Goal: Transaction & Acquisition: Purchase product/service

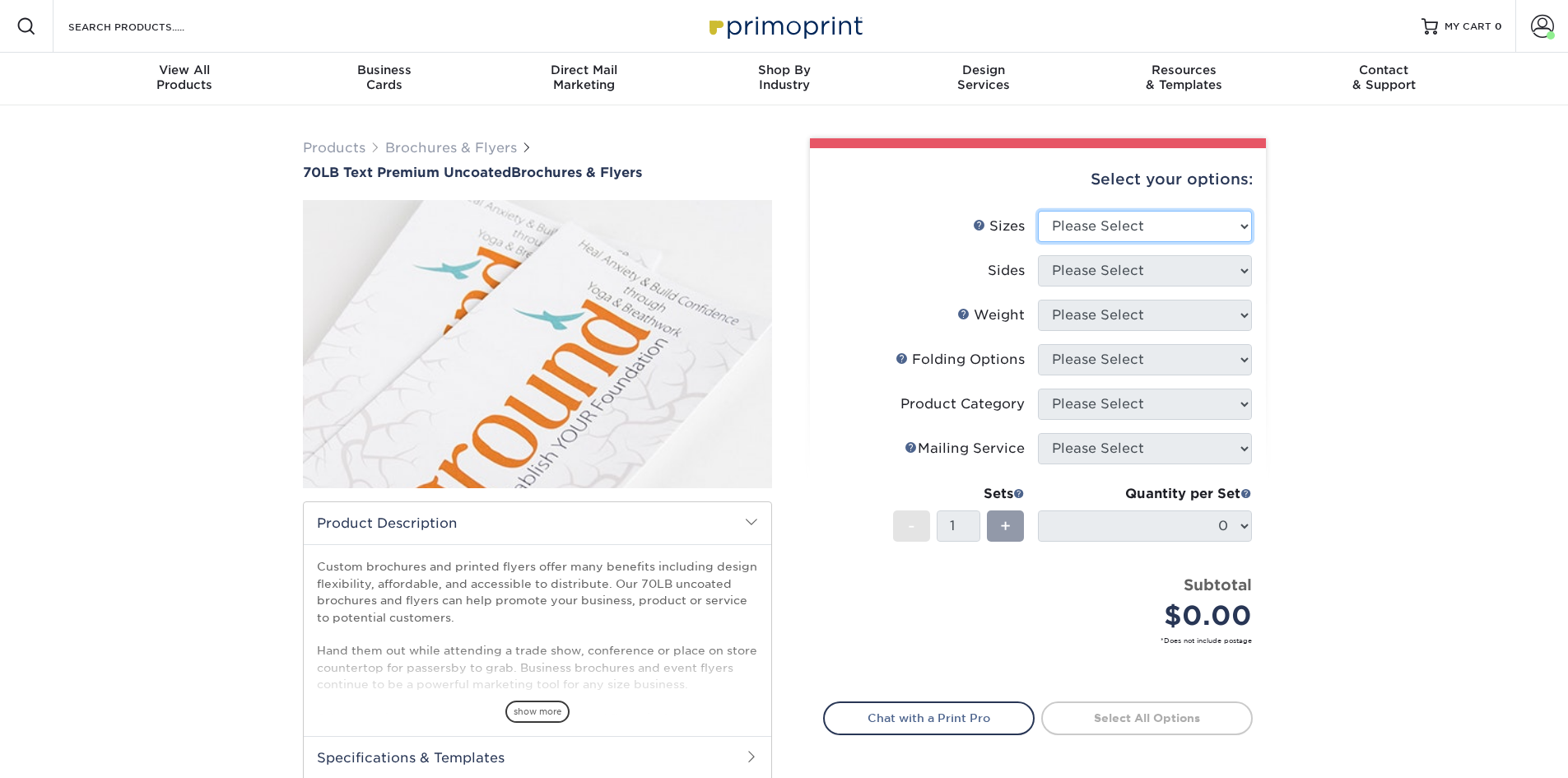
click at [1157, 228] on select "Please Select 3.67" x 8.5" 4" x 6" 4" x 8.5" 4" x 9" 4.25" x 5.5" 4.25" x 11" 5…" at bounding box center [1145, 227] width 214 height 32
select select "8.50x11.00"
click at [1038, 211] on select "Please Select 3.67" x 8.5" 4" x 6" 4" x 8.5" 4" x 9" 4.25" x 5.5" 4.25" x 11" 5…" at bounding box center [1145, 227] width 214 height 32
click at [1133, 269] on select "Please Select Print Both Sides Print Front Only" at bounding box center [1145, 271] width 214 height 32
select select "32d3c223-f82c-492b-b915-ba065a00862f"
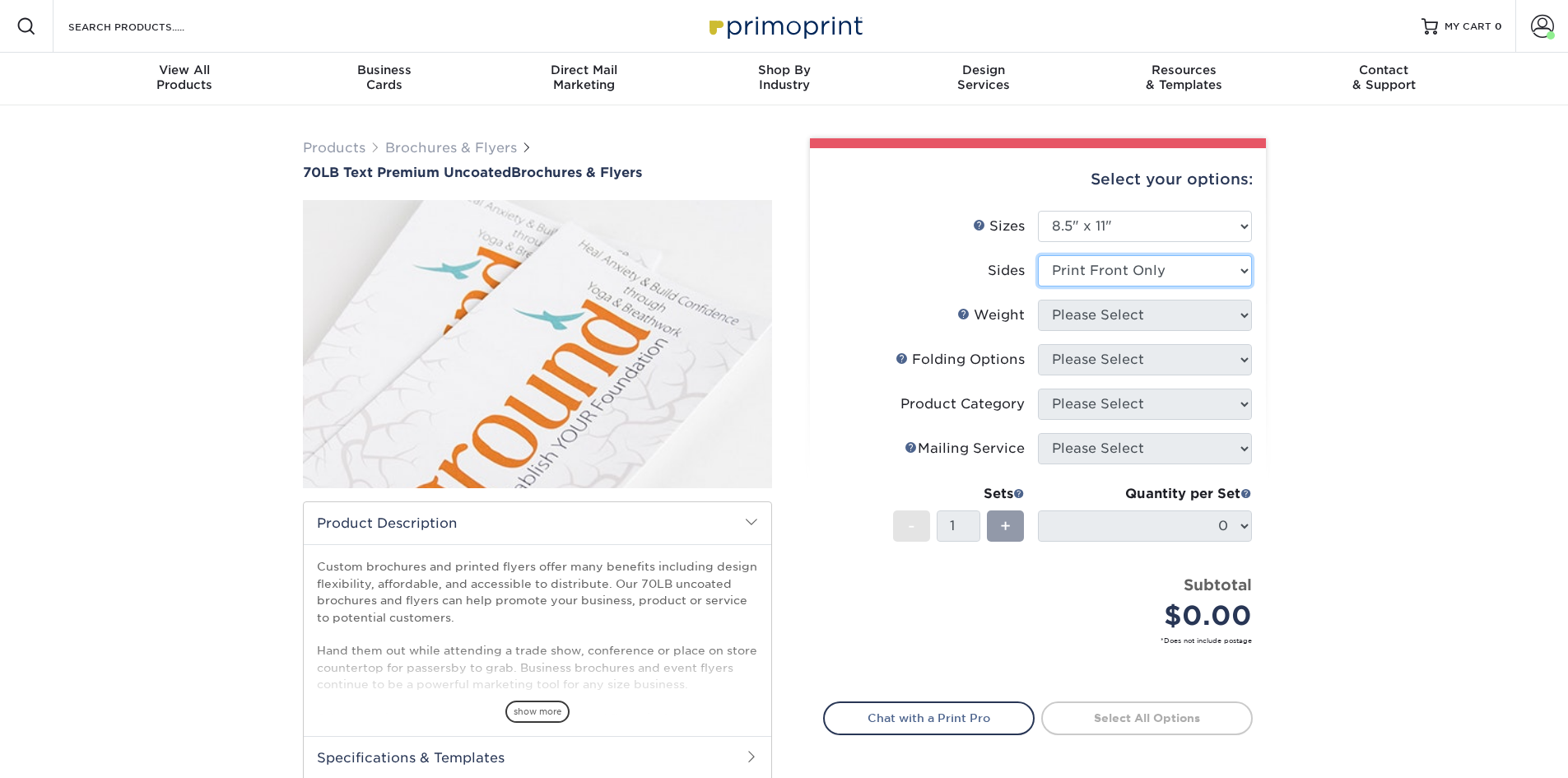
click at [1038, 255] on select "Please Select Print Both Sides Print Front Only" at bounding box center [1145, 271] width 214 height 32
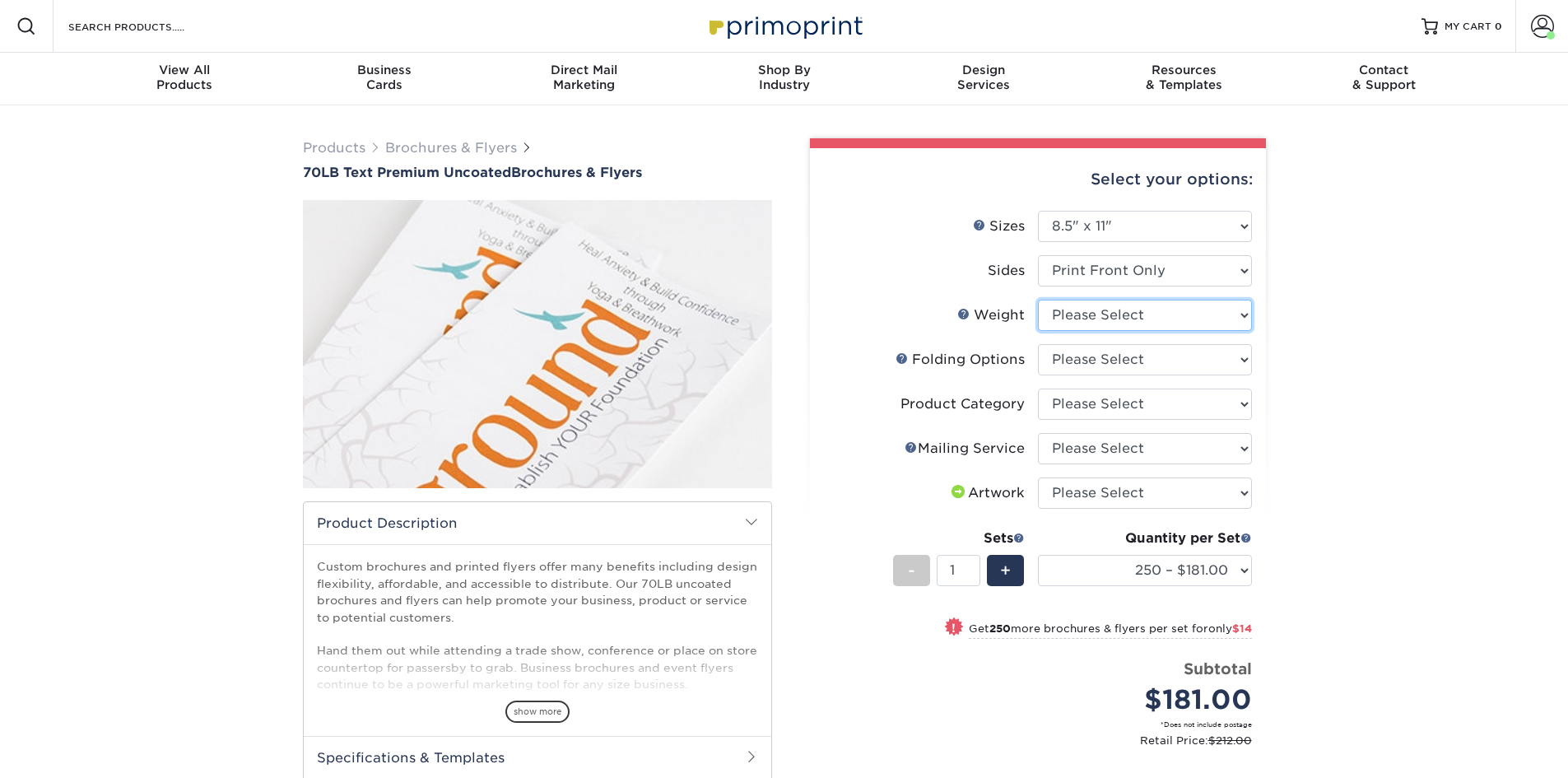
click at [1121, 314] on select "Please Select 70LB" at bounding box center [1145, 316] width 214 height 32
select select "70LB"
click at [1038, 300] on select "Please Select 70LB" at bounding box center [1145, 316] width 214 height 32
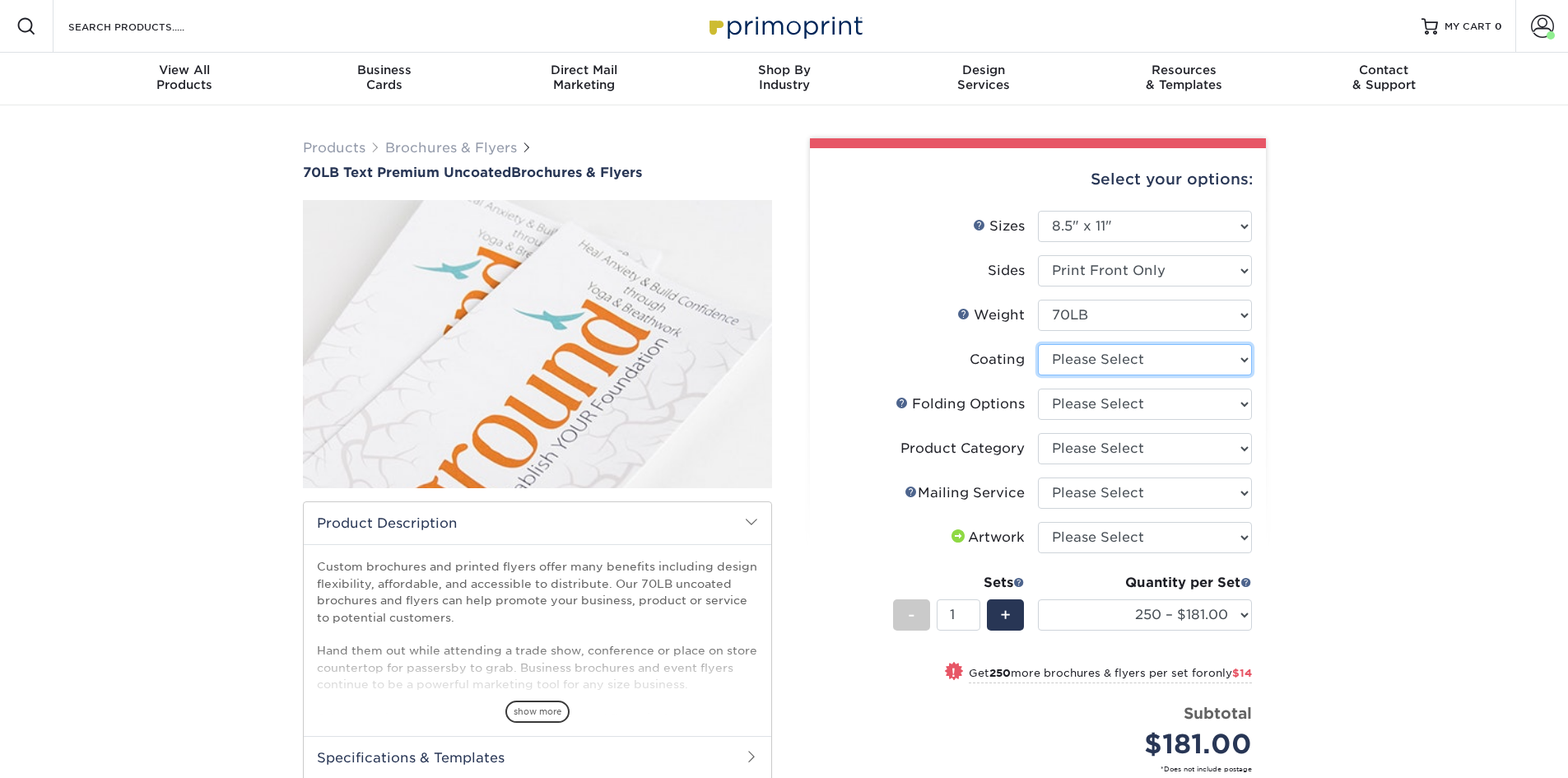
click at [1116, 360] on select at bounding box center [1145, 360] width 214 height 32
select select "3e7618de-abca-4bda-9f97-8b9129e913d8"
click at [1038, 344] on select at bounding box center [1145, 360] width 214 height 32
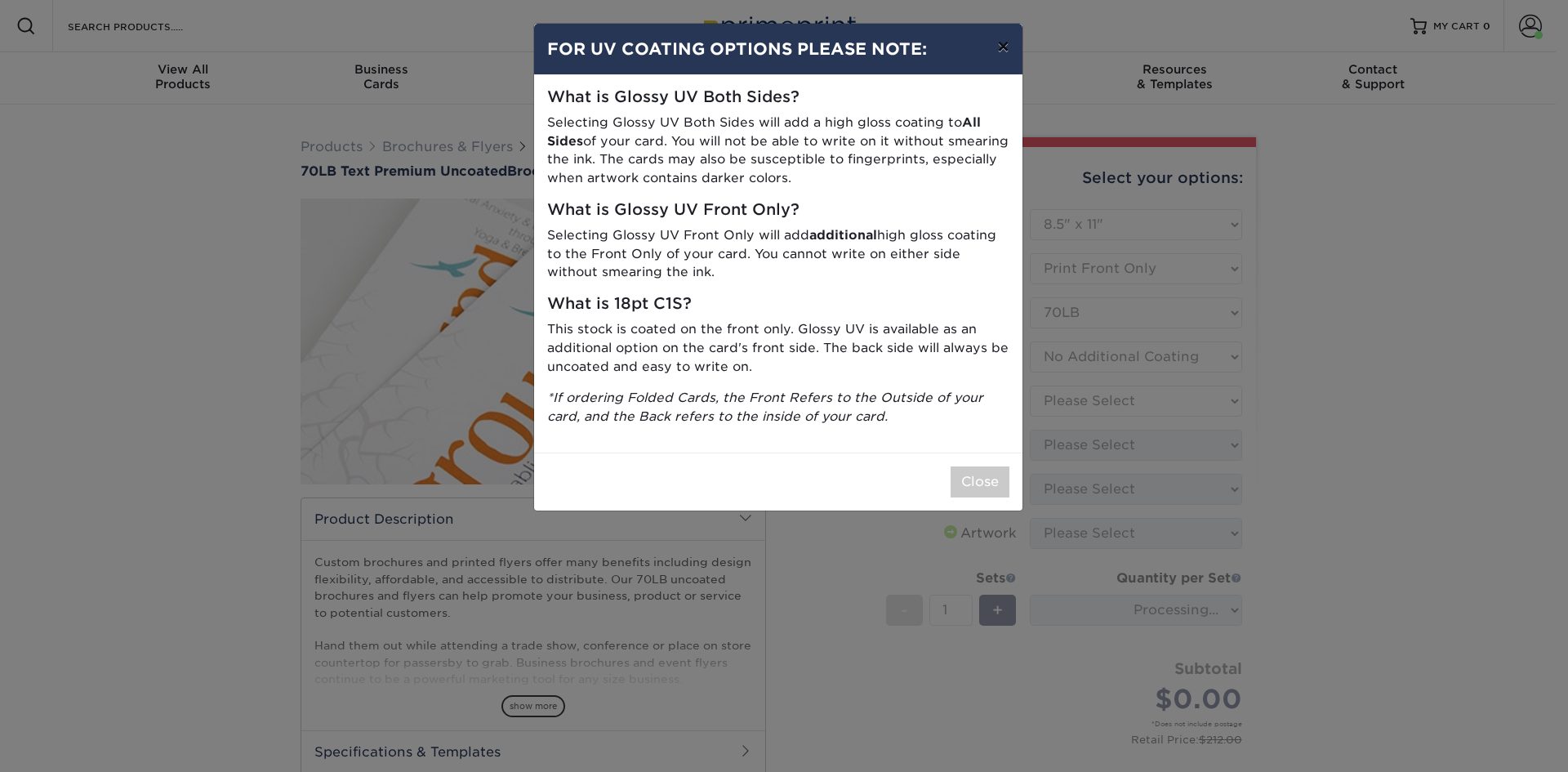
click at [1008, 49] on button "×" at bounding box center [1003, 47] width 38 height 46
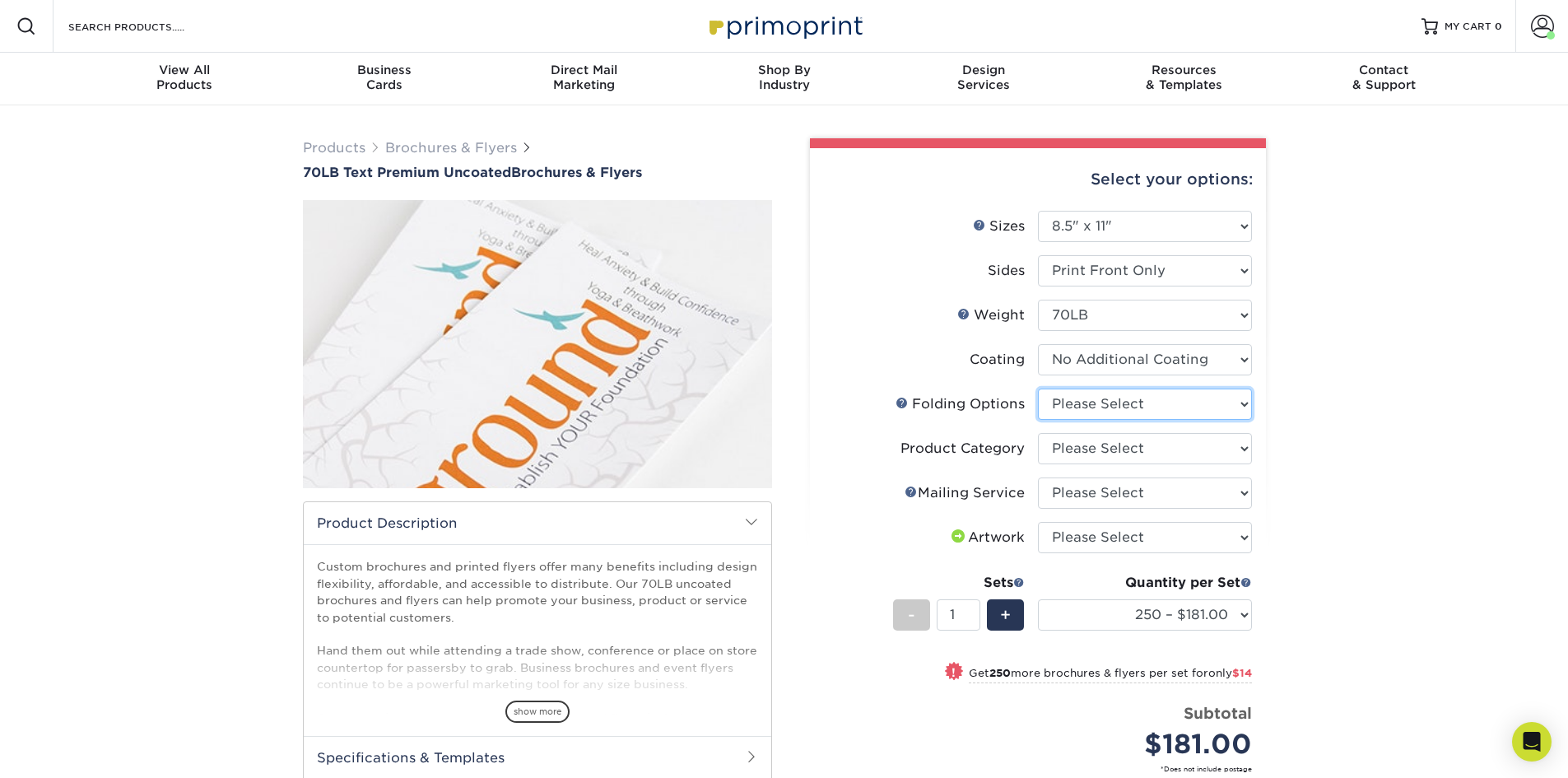
click at [1113, 406] on select "Please Select FLAT - No Folding Accordion Fold Half-Fold (Vertical) Half-Fold (…" at bounding box center [1145, 404] width 214 height 32
select select "9b1d5825-34d1-4721-9874-ed79abb003d7"
click at [1038, 389] on select "Please Select FLAT - No Folding Accordion Fold Half-Fold (Vertical) Half-Fold (…" at bounding box center [1145, 404] width 214 height 32
click at [1106, 453] on select "Please Select Flyers and Brochures" at bounding box center [1145, 449] width 214 height 32
select select "1a668080-6b7c-4174-b399-2c3833b27ef4"
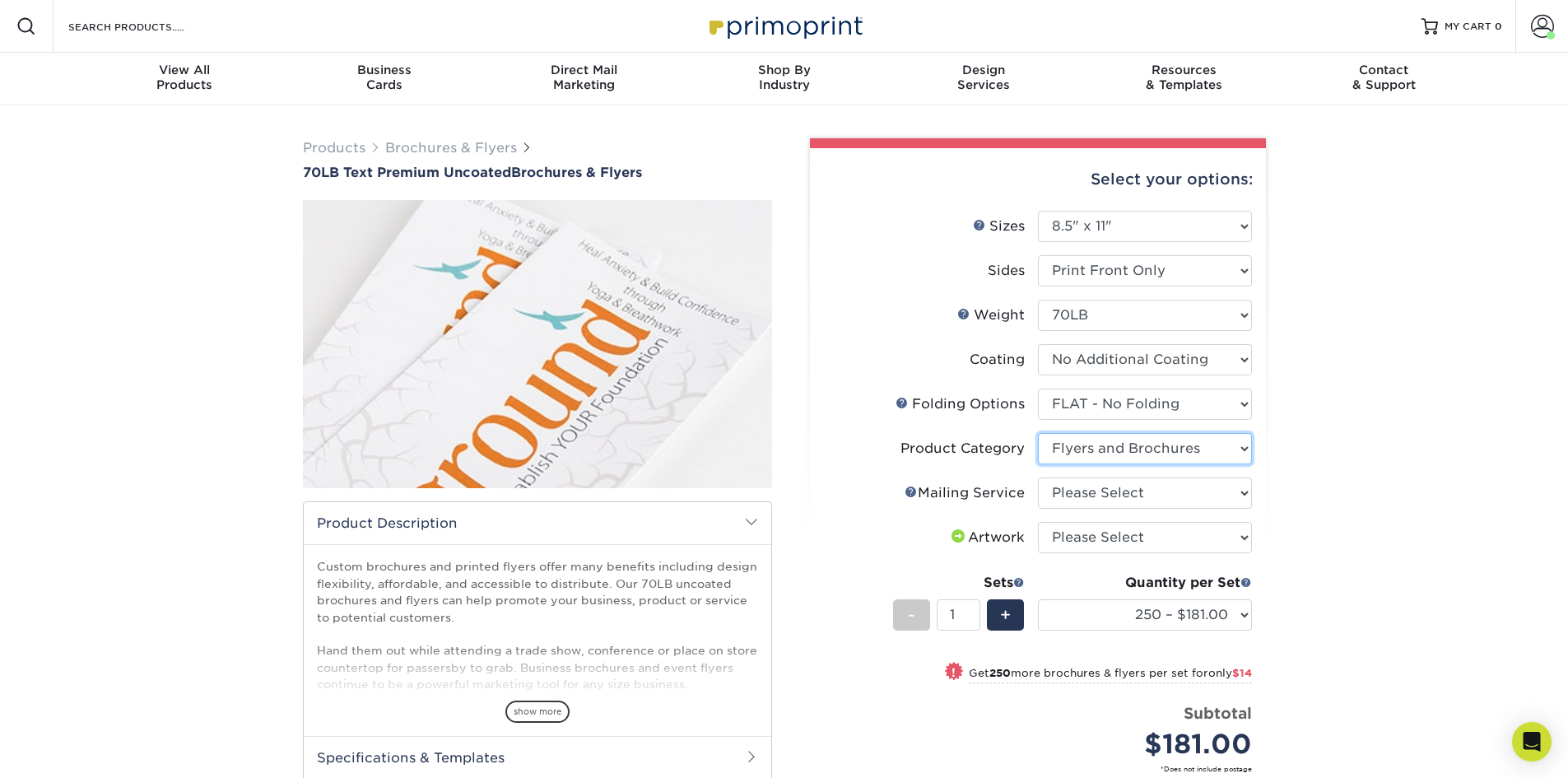
click at [1038, 433] on select "Please Select Flyers and Brochures" at bounding box center [1145, 449] width 214 height 32
click at [1094, 497] on select "Please Select No Direct Mailing Service No, I will mail/stamp/imprint Direct Ma…" at bounding box center [1145, 493] width 214 height 32
select select "3e5e9bdd-d78a-4c28-a41d-fe1407925ca6"
click at [1038, 477] on select "Please Select No Direct Mailing Service No, I will mail/stamp/imprint Direct Ma…" at bounding box center [1145, 493] width 214 height 32
click at [1204, 541] on select "Please Select I will upload files I need a design - $175" at bounding box center [1145, 538] width 214 height 32
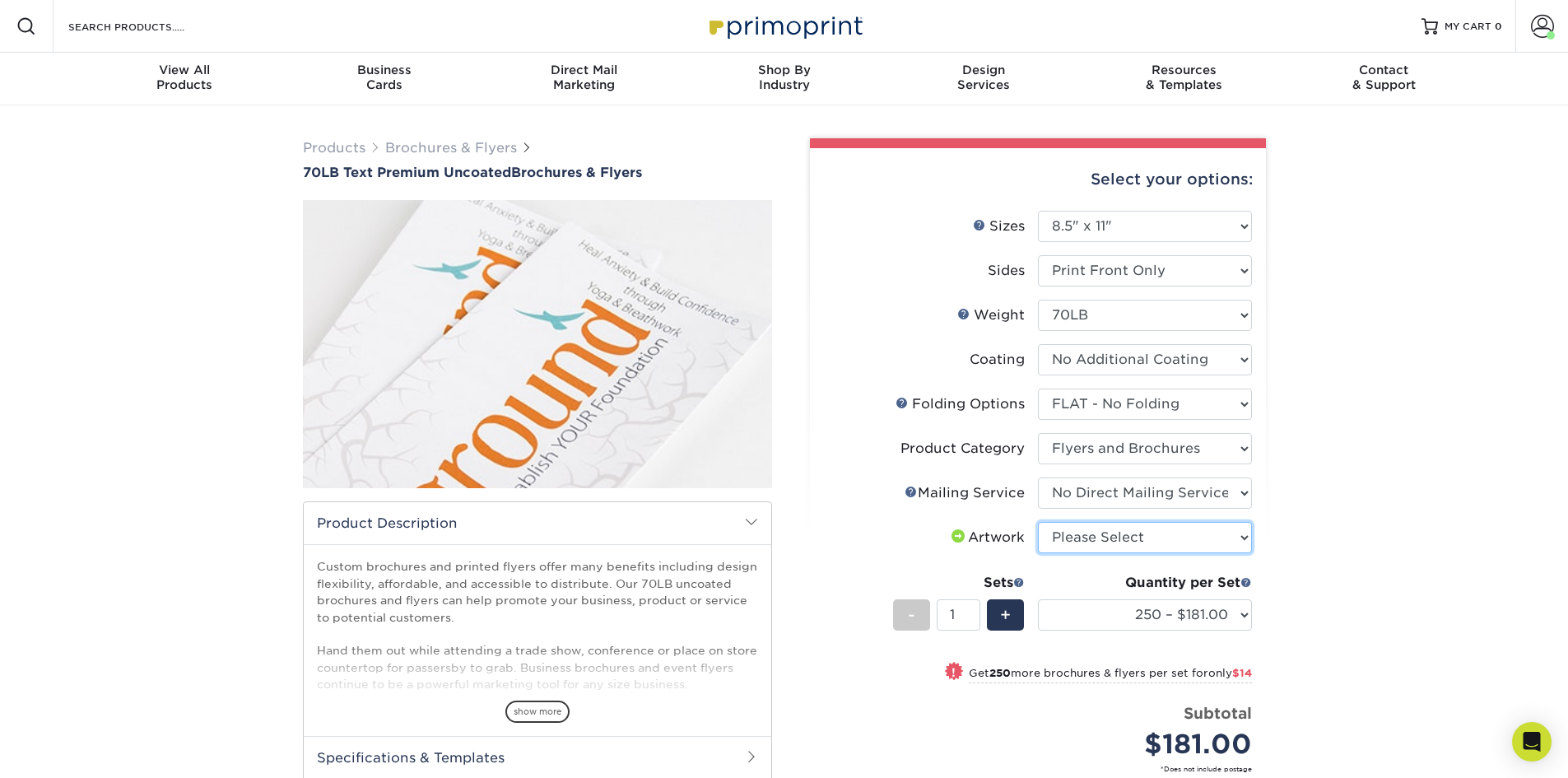
select select "upload"
click at [1038, 522] on select "Please Select I will upload files I need a design - $175" at bounding box center [1145, 538] width 214 height 32
click at [1321, 546] on div "Products Brochures & Flyers 70LB Text Premium Uncoated Brochures & Flyers show …" at bounding box center [784, 571] width 1568 height 932
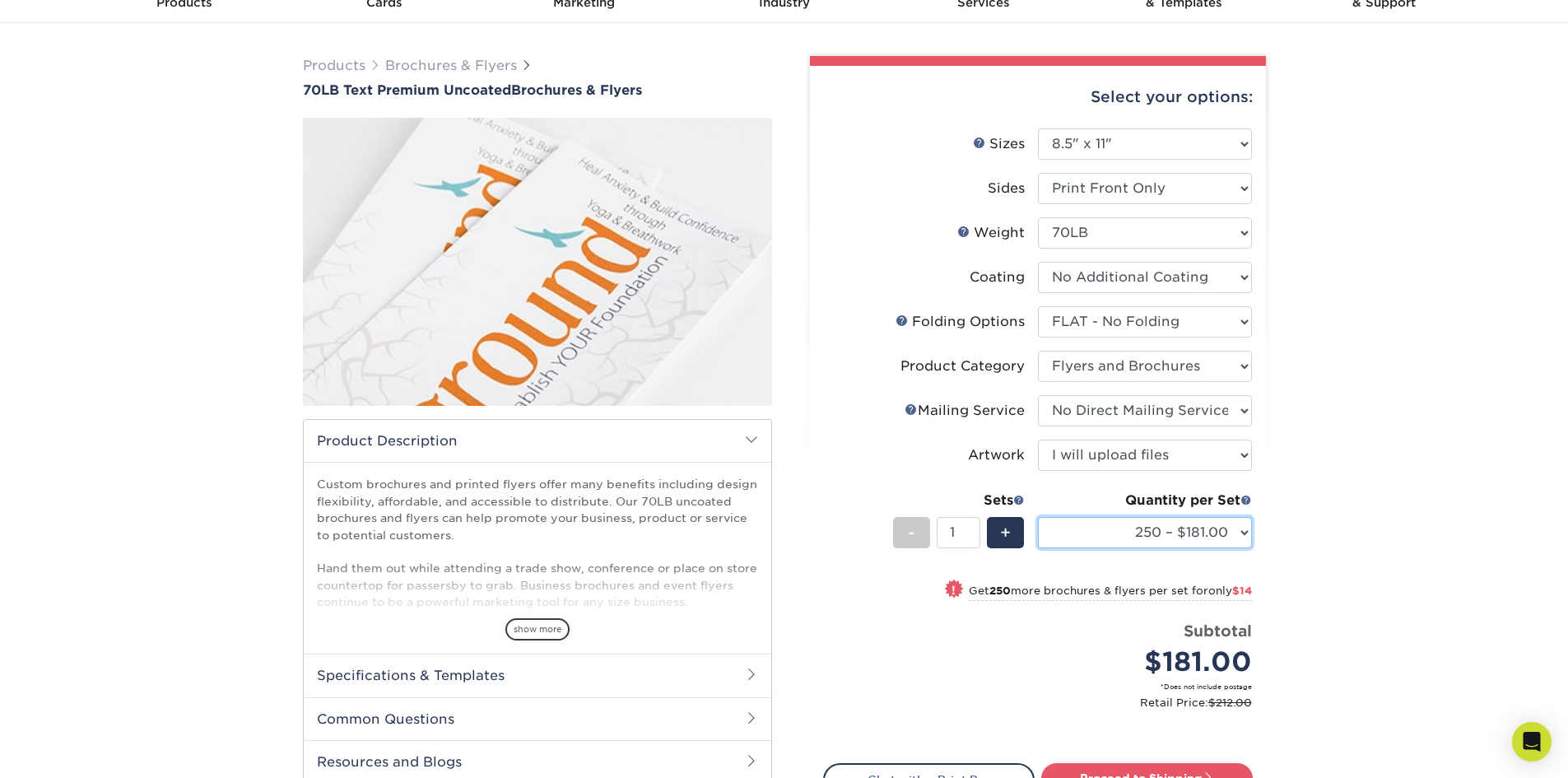
click at [1237, 528] on select "250 – $181.00 500 – $195.00 750 – $209.00 1000 – $223.00 1500 – $251.00 2000 – …" at bounding box center [1145, 533] width 214 height 32
select select "1000 – $223.00"
click at [1038, 517] on select "250 – $181.00 500 – $195.00 750 – $209.00 1000 – $223.00 1500 – $251.00 2000 – …" at bounding box center [1145, 533] width 214 height 32
click at [1415, 288] on div "Products Brochures & Flyers 70LB Text Premium Uncoated Brochures & Flyers show …" at bounding box center [784, 489] width 1568 height 932
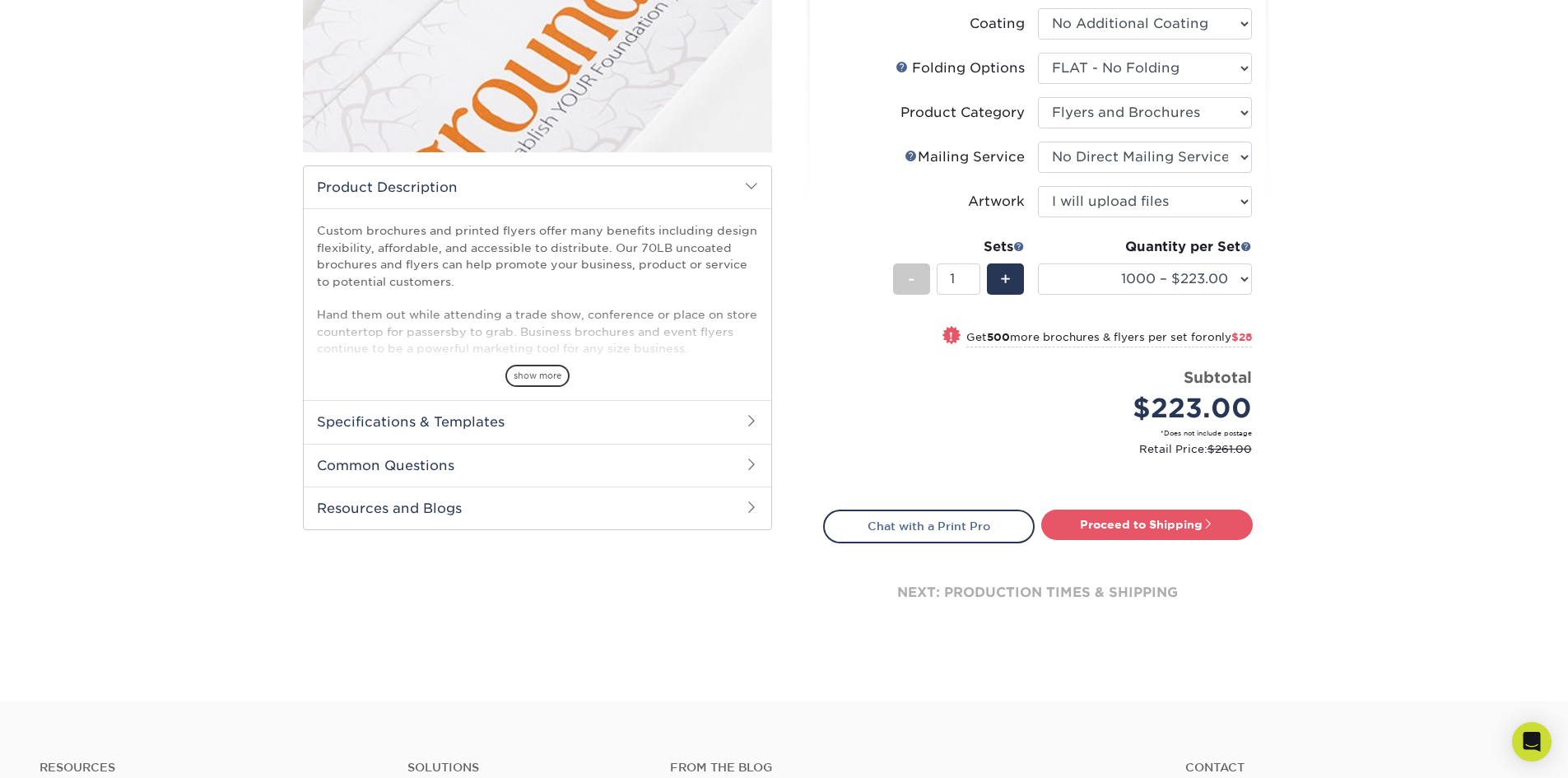
scroll to position [412, 0]
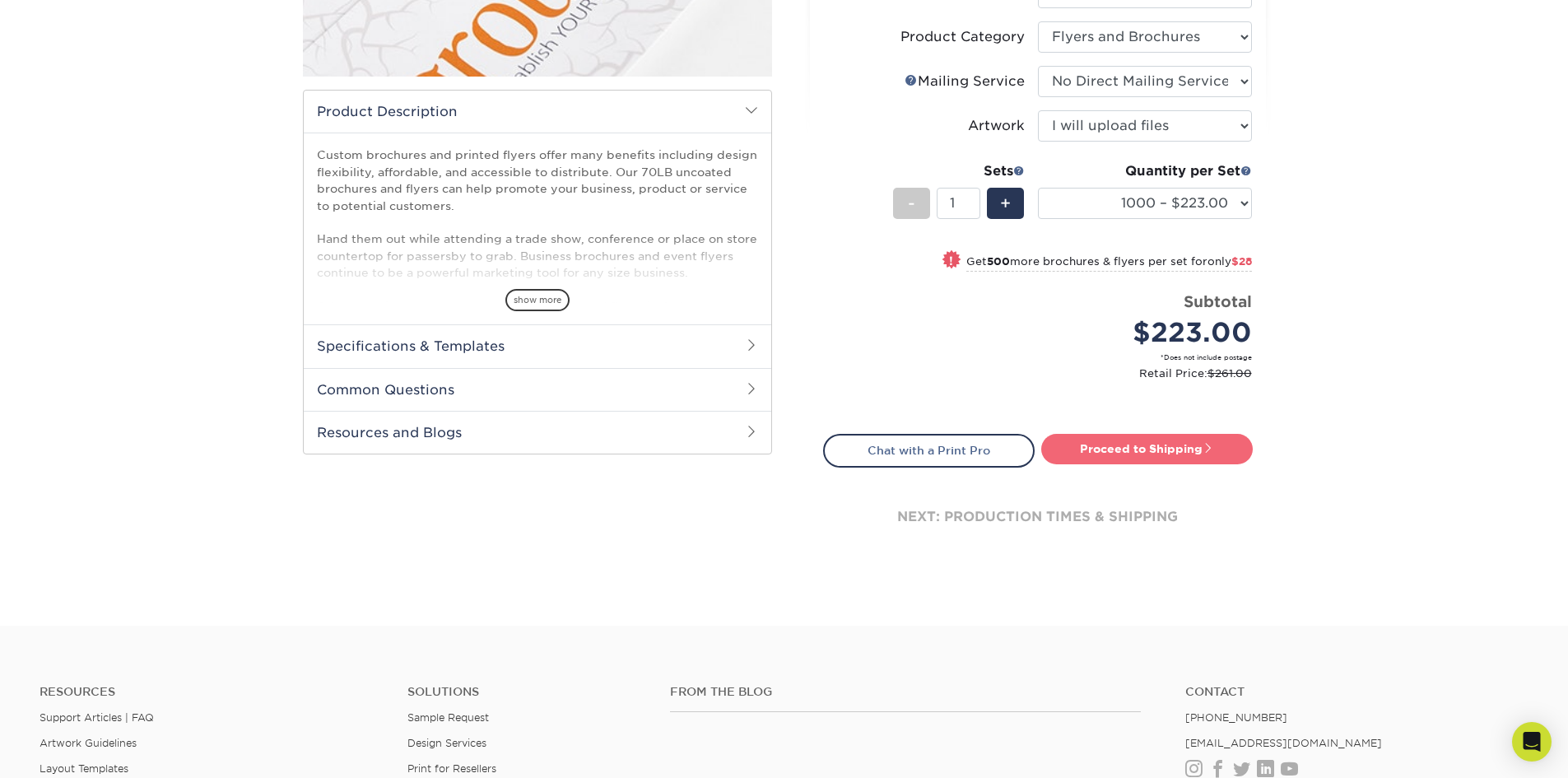
click at [1129, 451] on link "Proceed to Shipping" at bounding box center [1146, 449] width 212 height 30
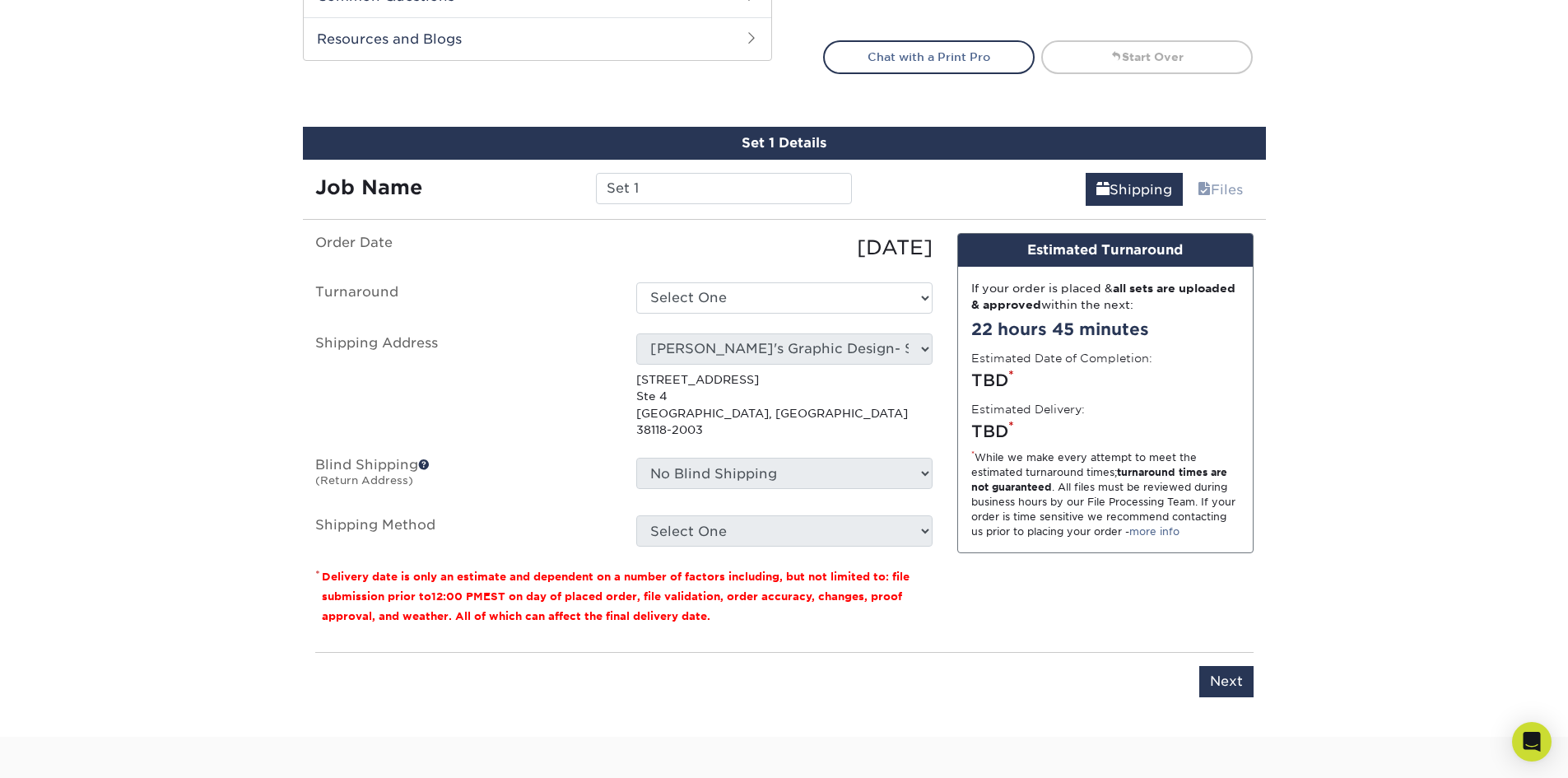
scroll to position [891, 0]
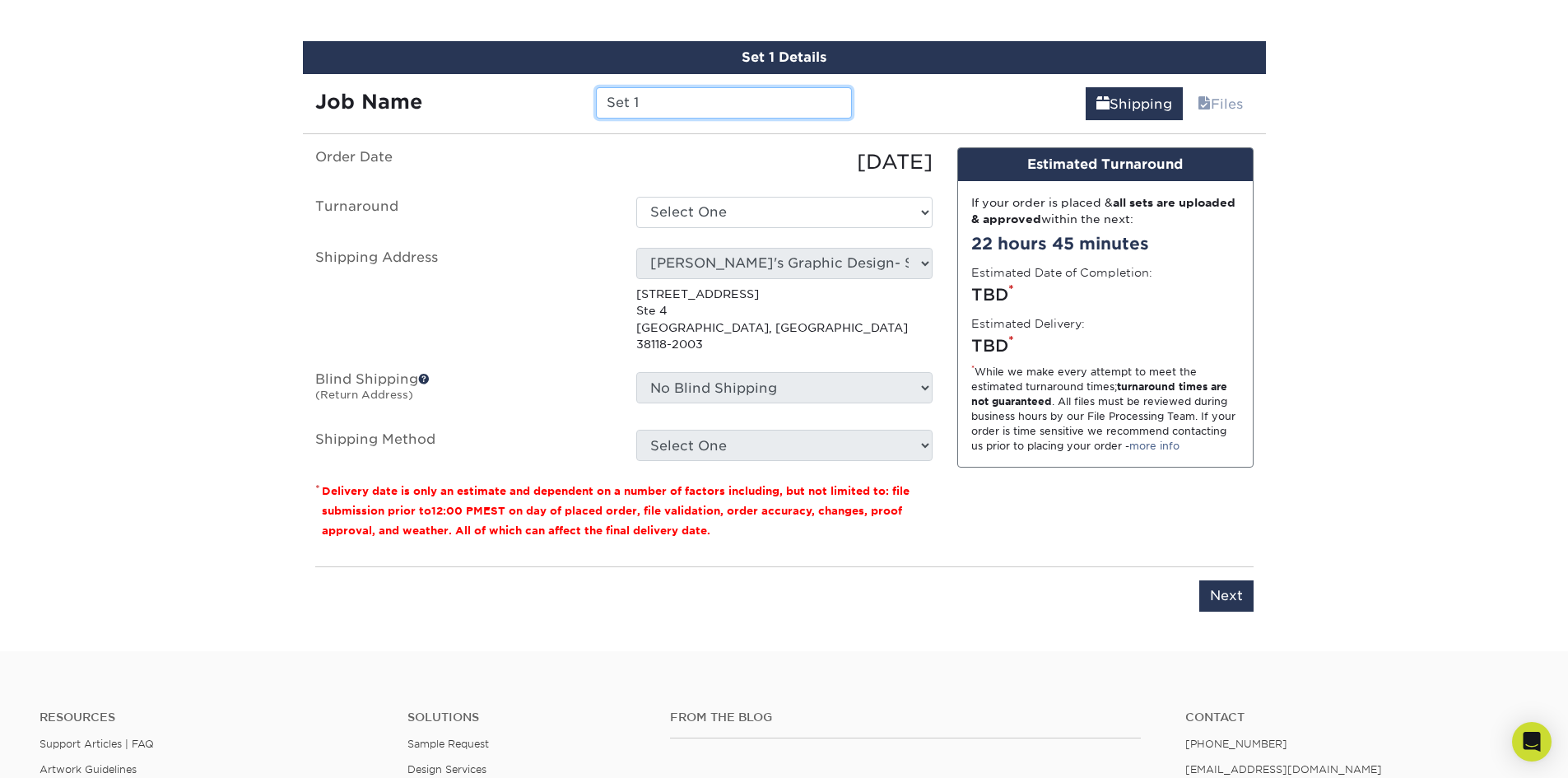
drag, startPoint x: 686, startPoint y: 112, endPoint x: 510, endPoint y: 139, distance: 178.1
click at [523, 106] on div "Job Name Set 1" at bounding box center [584, 103] width 562 height 32
type input "r"
type input "ROYAL'S KITCHEN"
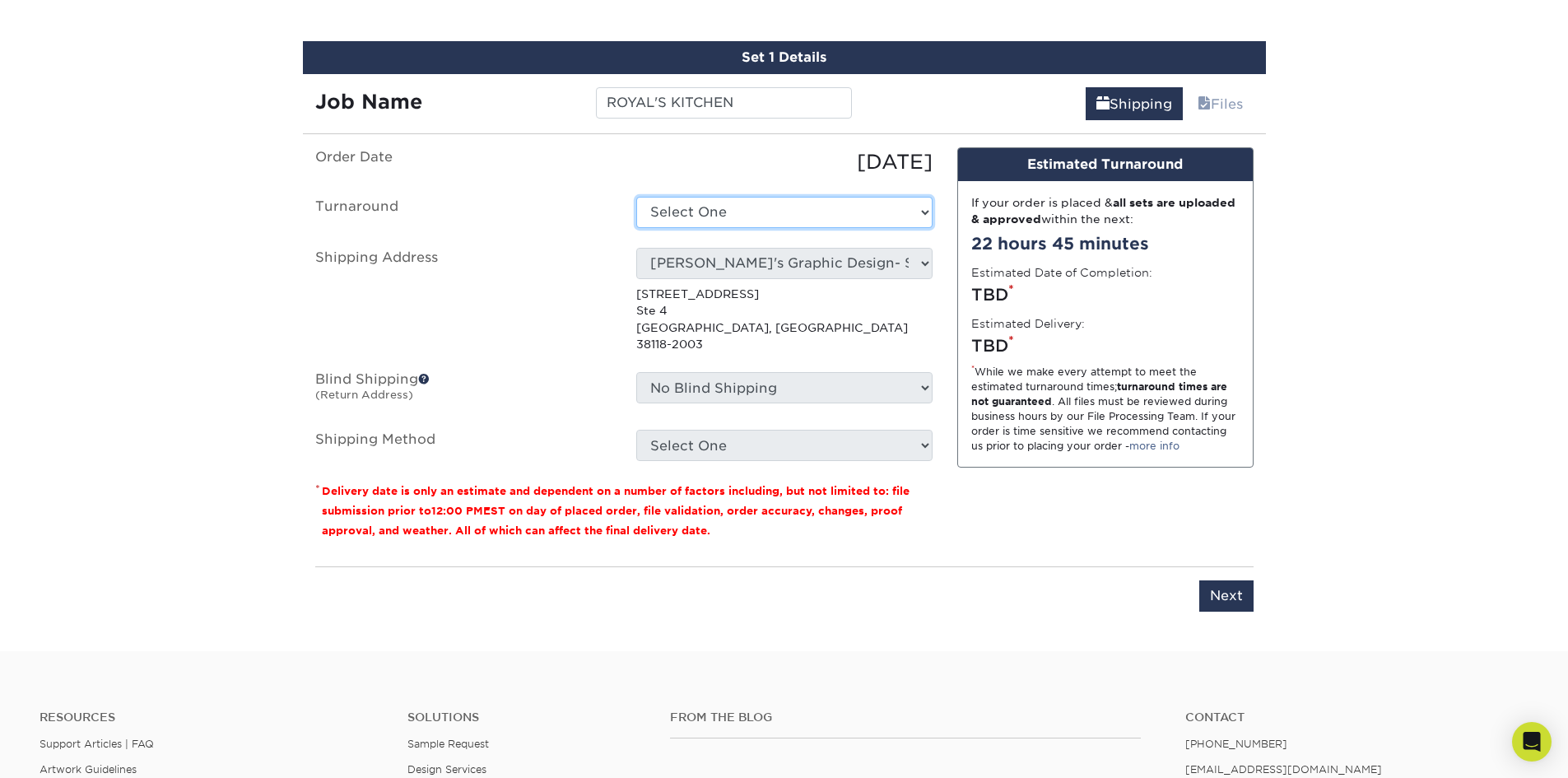
click at [672, 209] on select "Select One 2-4 Business Days 2 Day Next Business Day" at bounding box center [784, 213] width 296 height 32
select select "c1c90944-5404-481a-93f8-d6b7ce34312c"
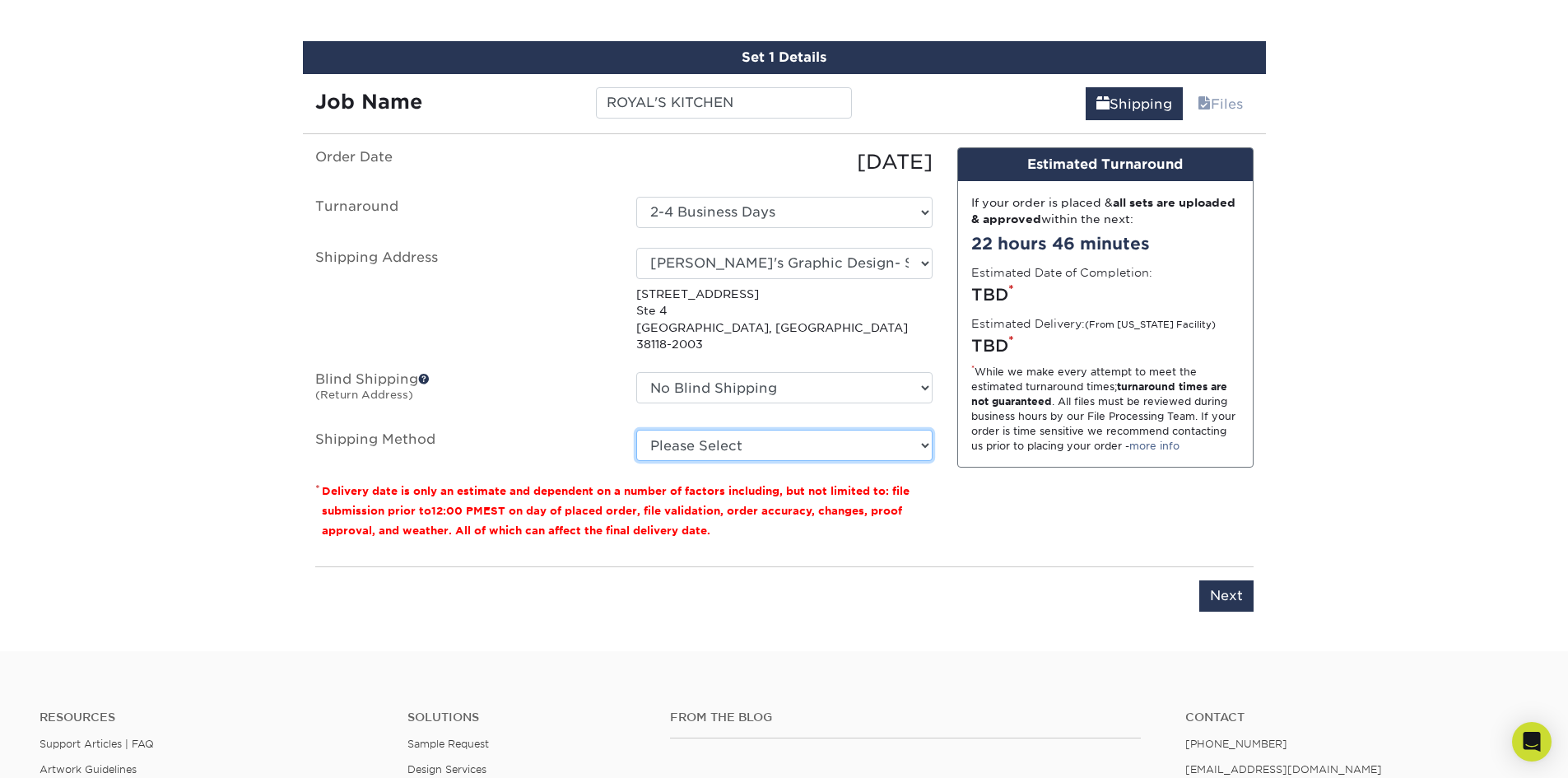
click at [798, 437] on select "Please Select Ground Shipping (+$19.42) 3 Day Shipping Service (+$30.74) 2 Day …" at bounding box center [784, 446] width 296 height 32
select select "03"
click at [636, 430] on select "Please Select Ground Shipping (+$19.42) 3 Day Shipping Service (+$30.74) 2 Day …" at bounding box center [784, 446] width 296 height 32
click at [1009, 517] on div "Design Estimated Turnaround If your order is placed & all sets are uploaded & a…" at bounding box center [1105, 350] width 321 height 407
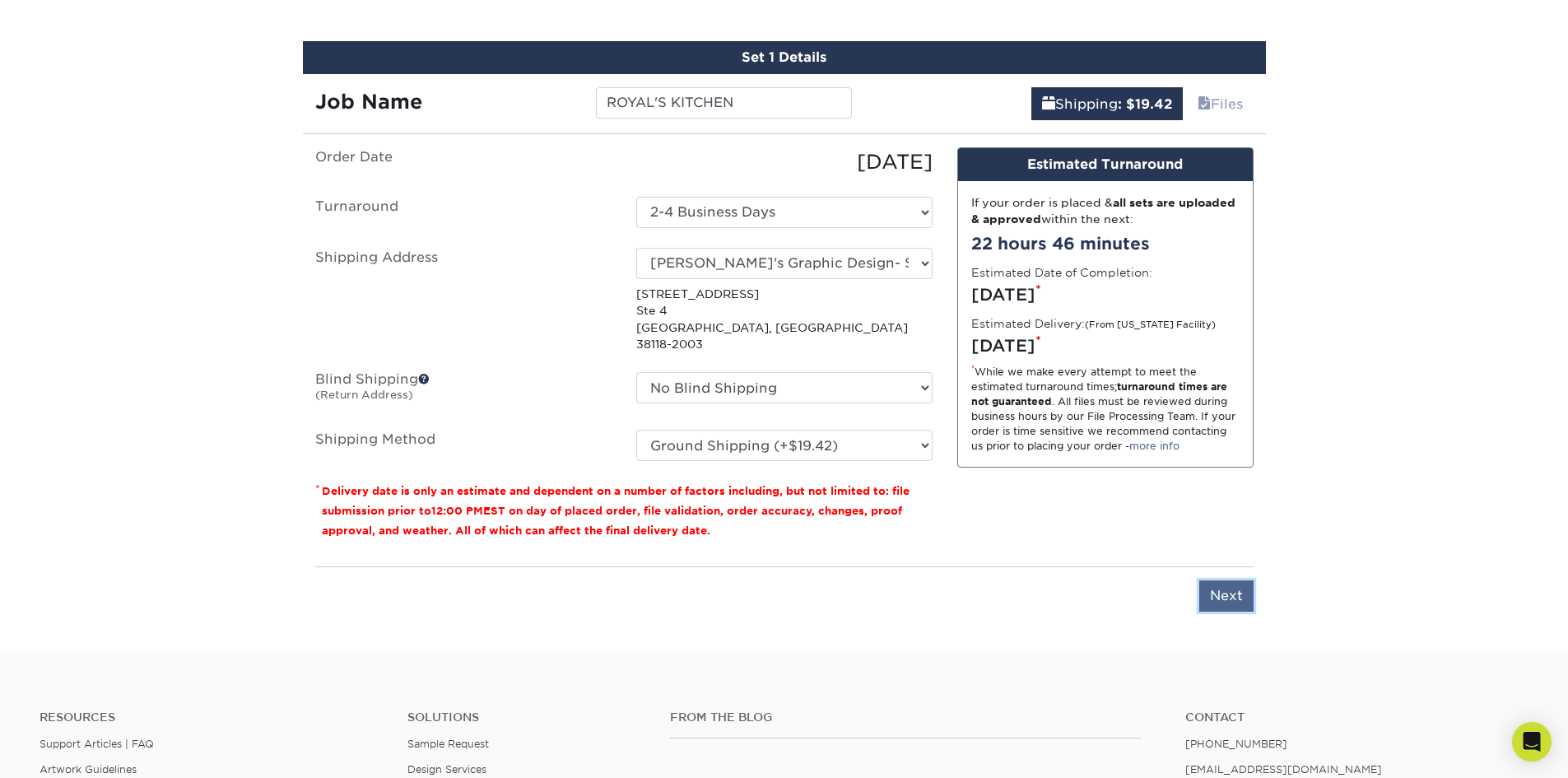
click at [1221, 582] on input "Next" at bounding box center [1226, 596] width 54 height 32
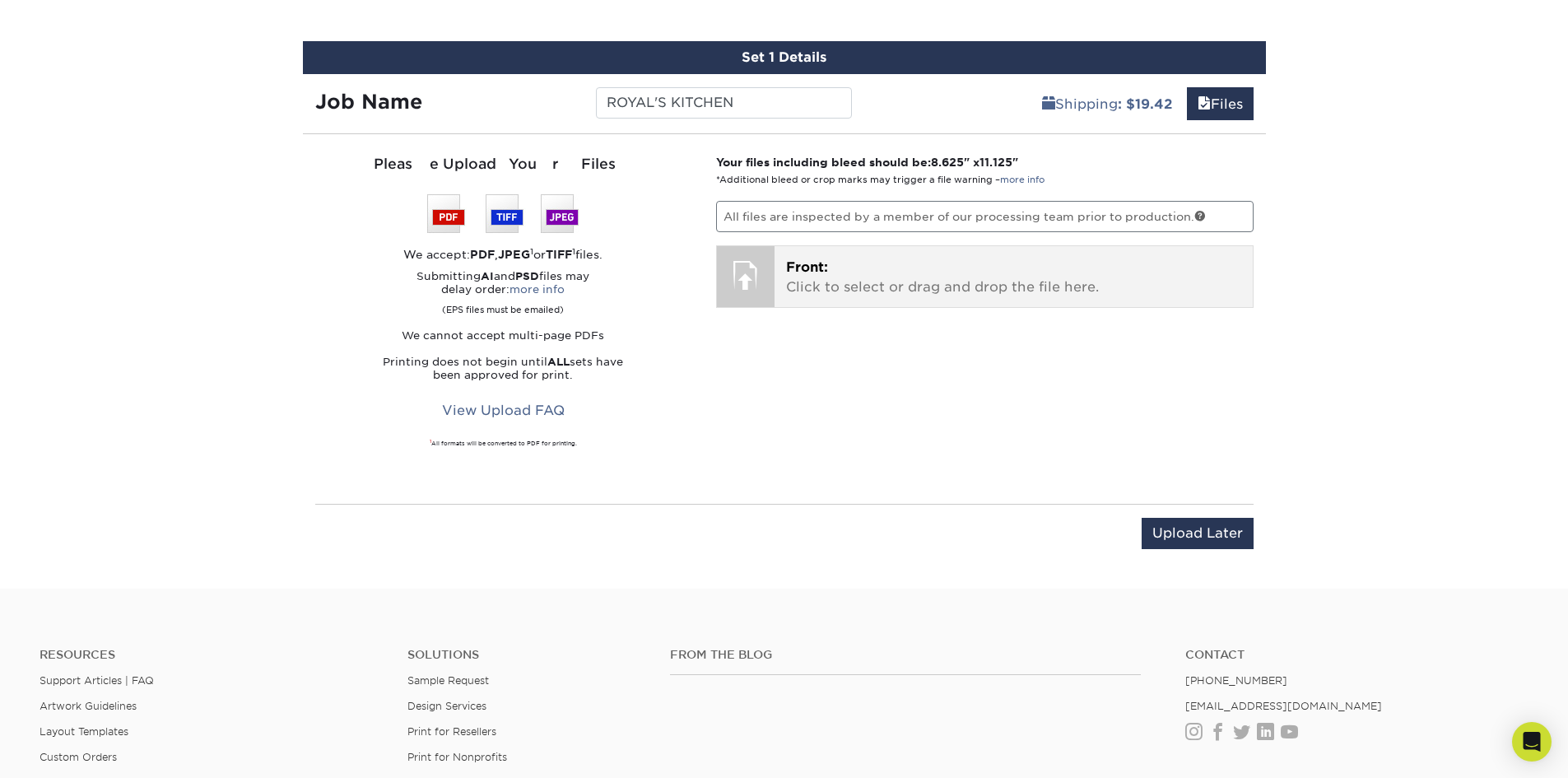
click at [883, 281] on p "Front: Click to select or drag and drop the file here." at bounding box center [1014, 277] width 455 height 40
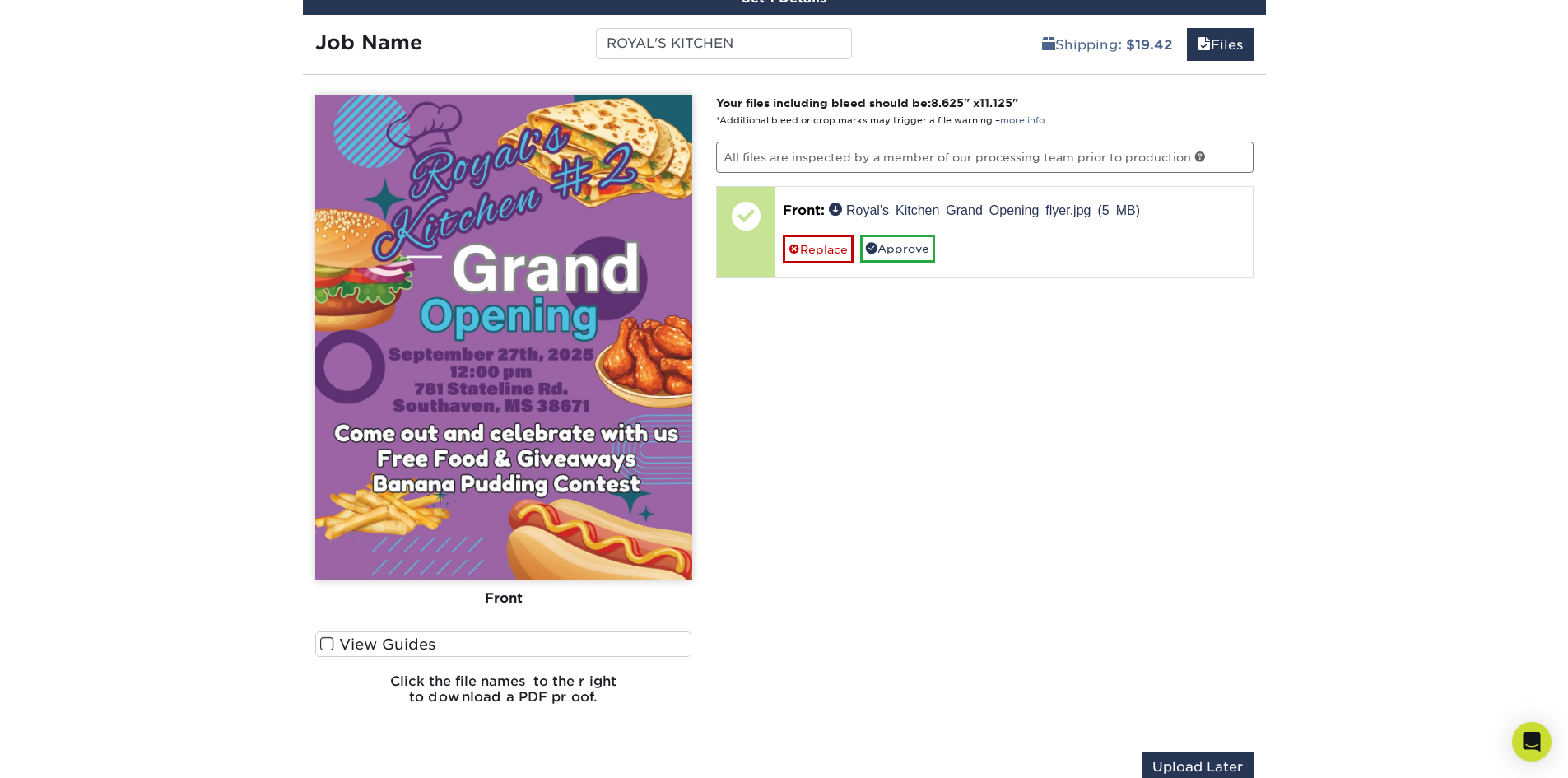
scroll to position [973, 0]
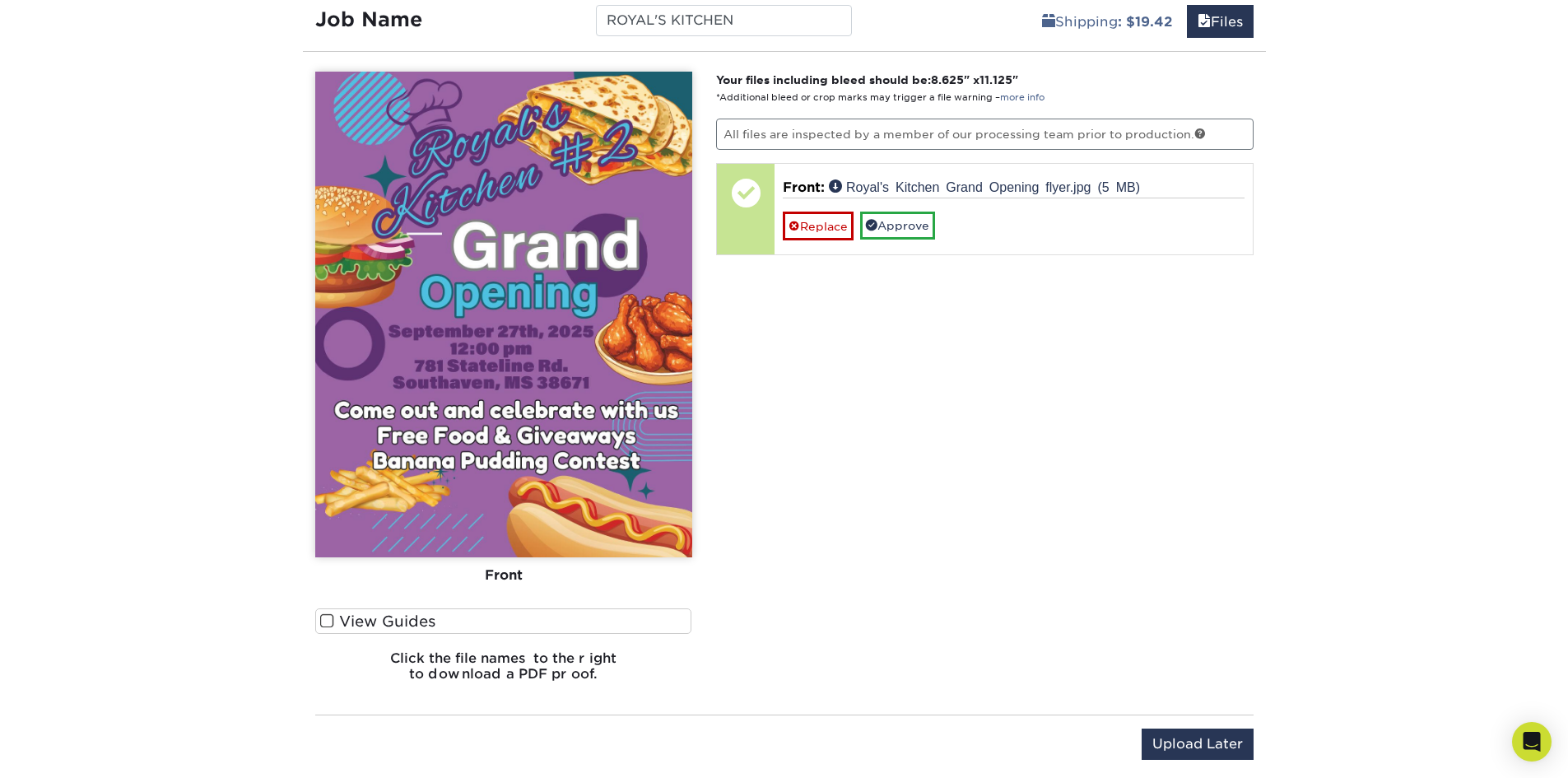
click at [588, 620] on label "View Guides" at bounding box center [504, 621] width 377 height 26
click at [0, 0] on input "View Guides" at bounding box center [0, 0] width 0 height 0
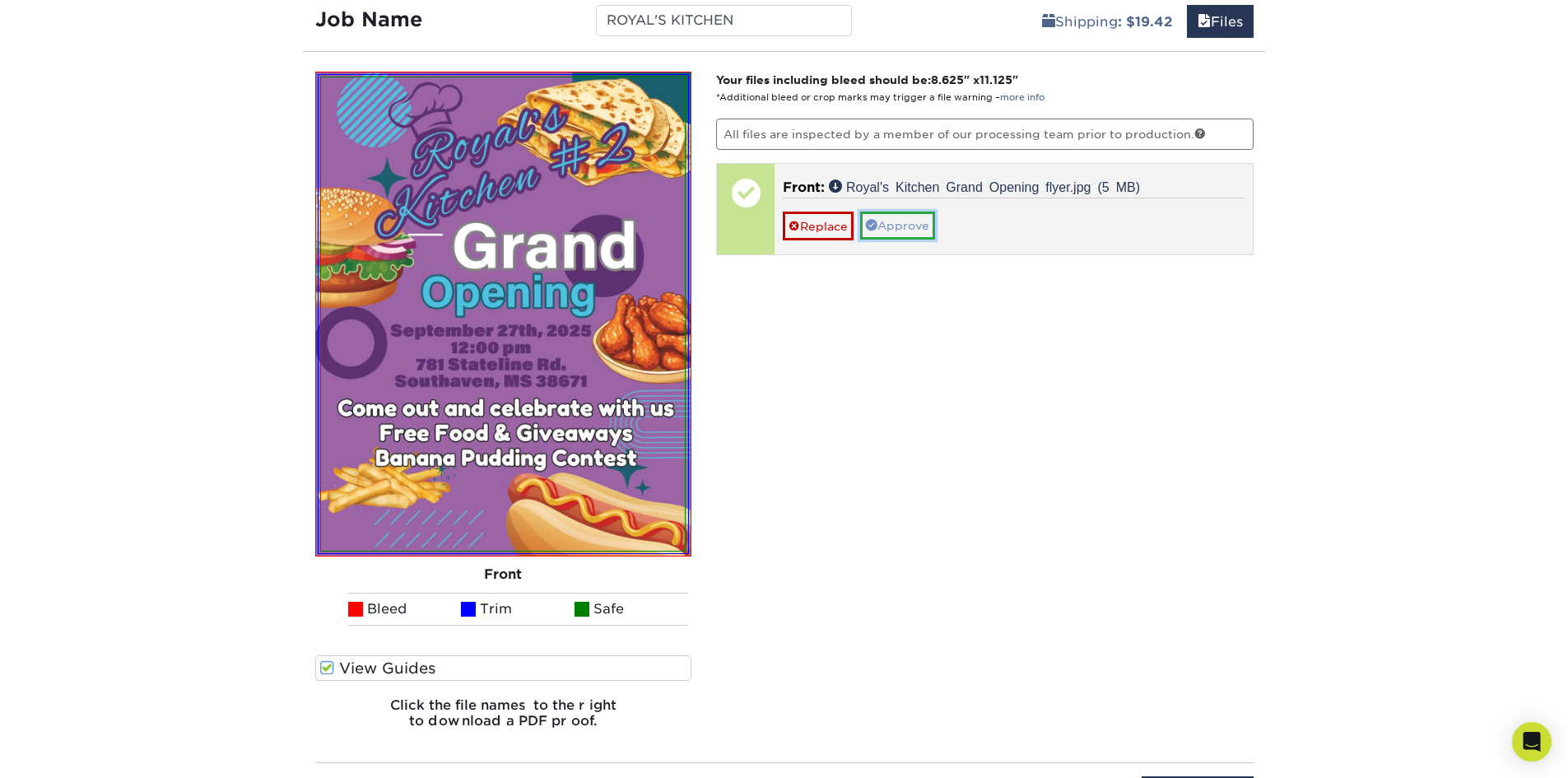
click at [926, 228] on link "Approve" at bounding box center [897, 226] width 75 height 28
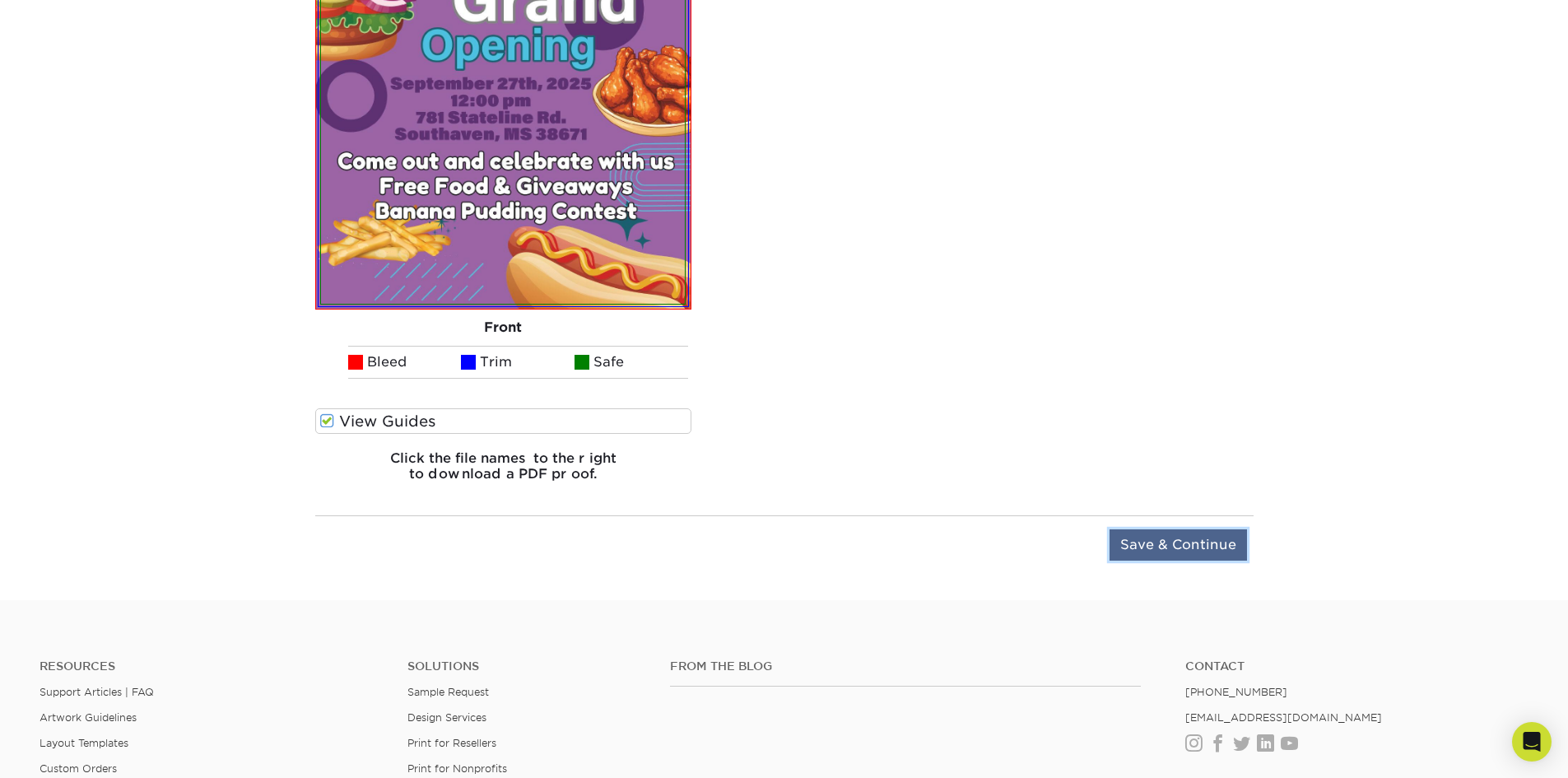
click at [1208, 551] on input "Save & Continue" at bounding box center [1179, 546] width 138 height 32
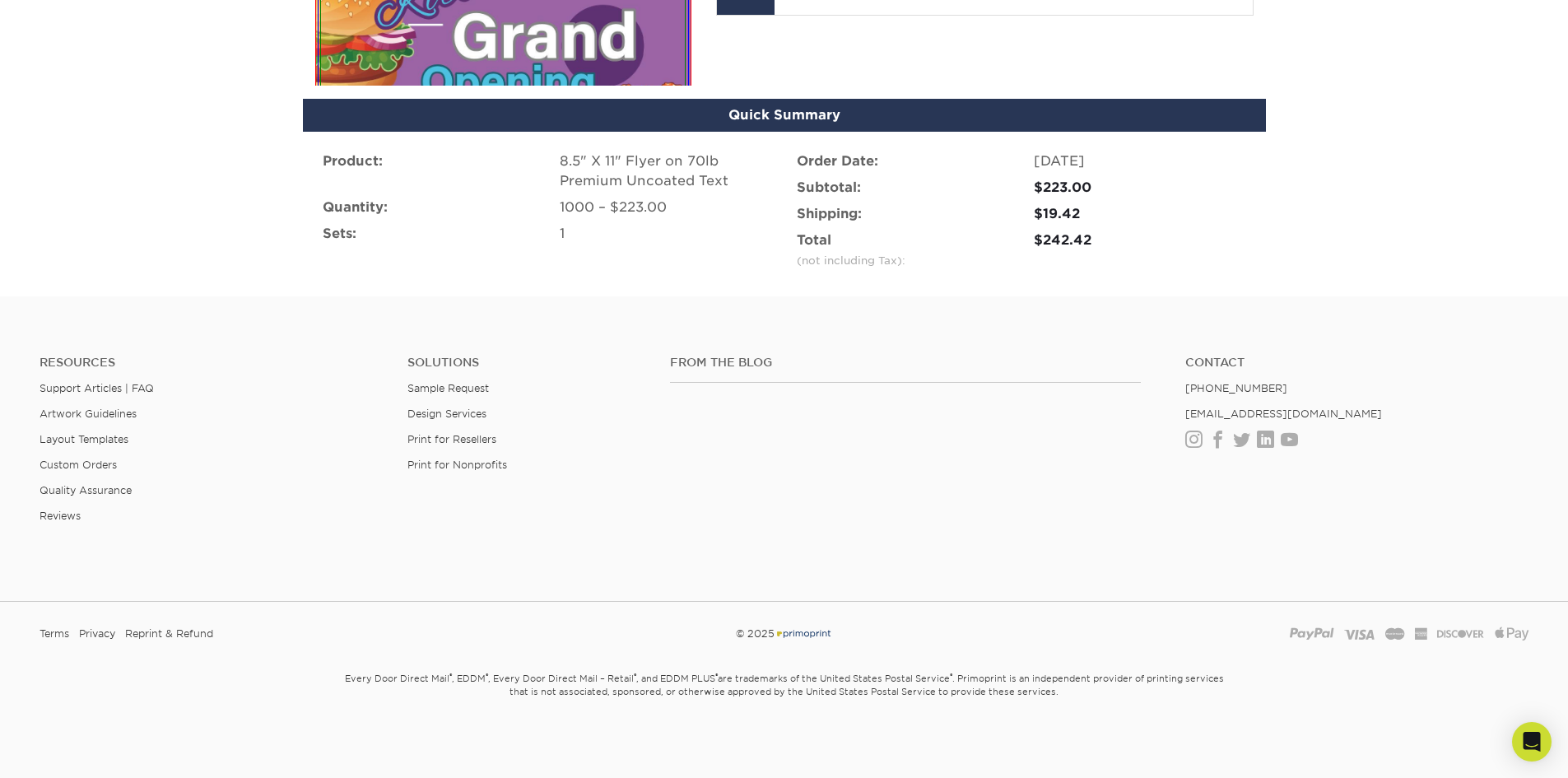
scroll to position [1030, 0]
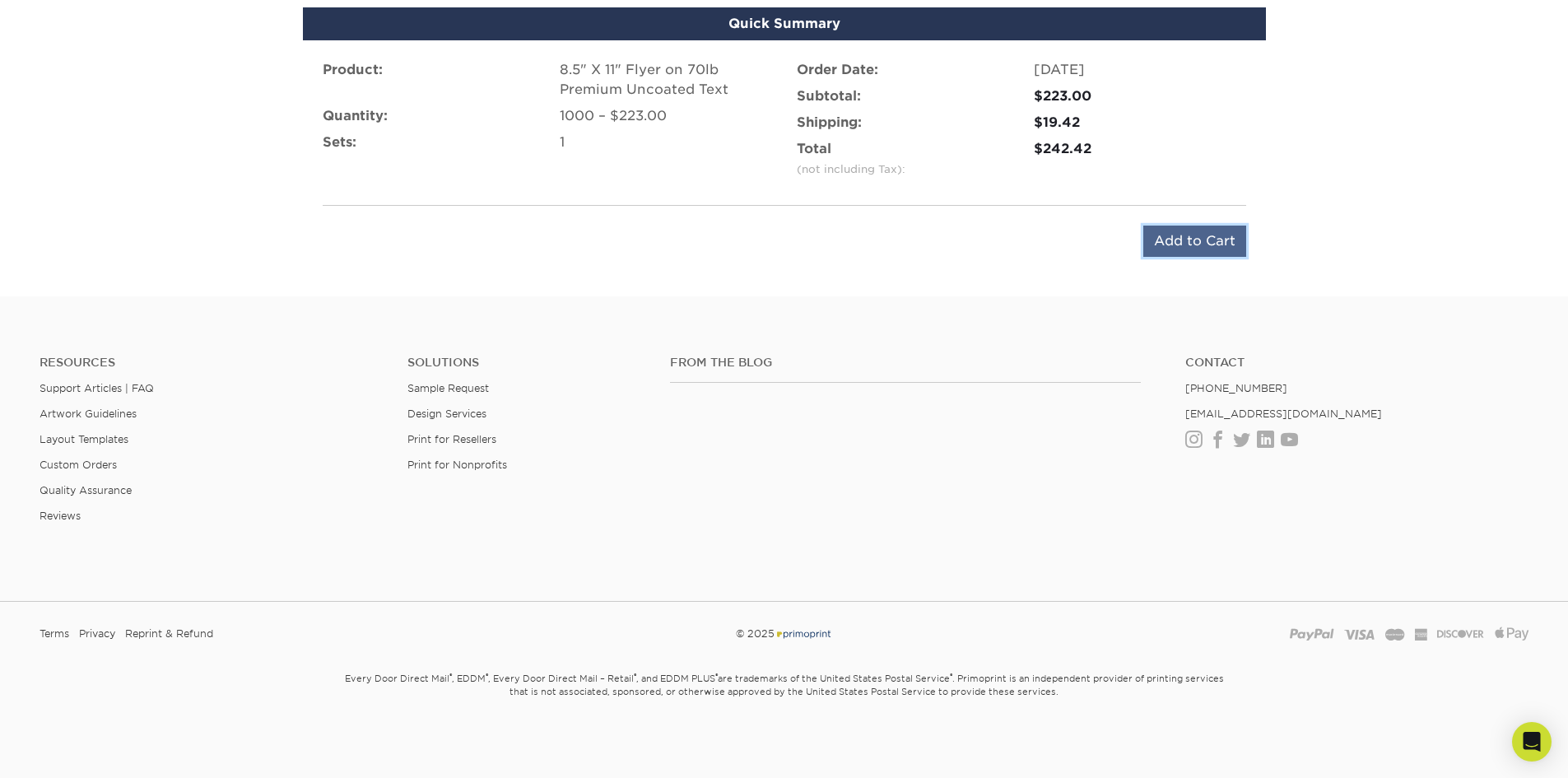
click at [1190, 237] on input "Add to Cart" at bounding box center [1194, 242] width 103 height 32
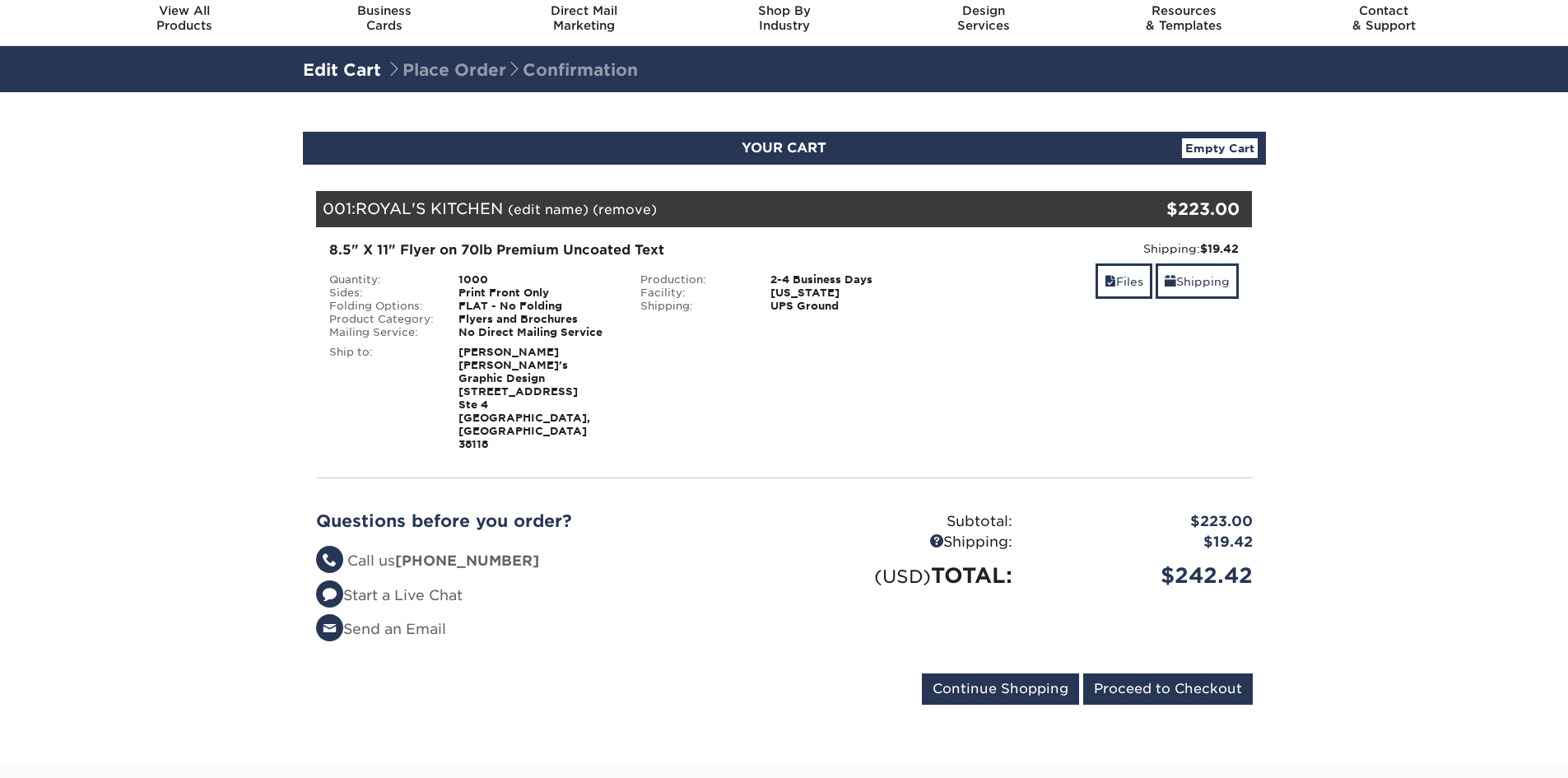
scroll to position [247, 0]
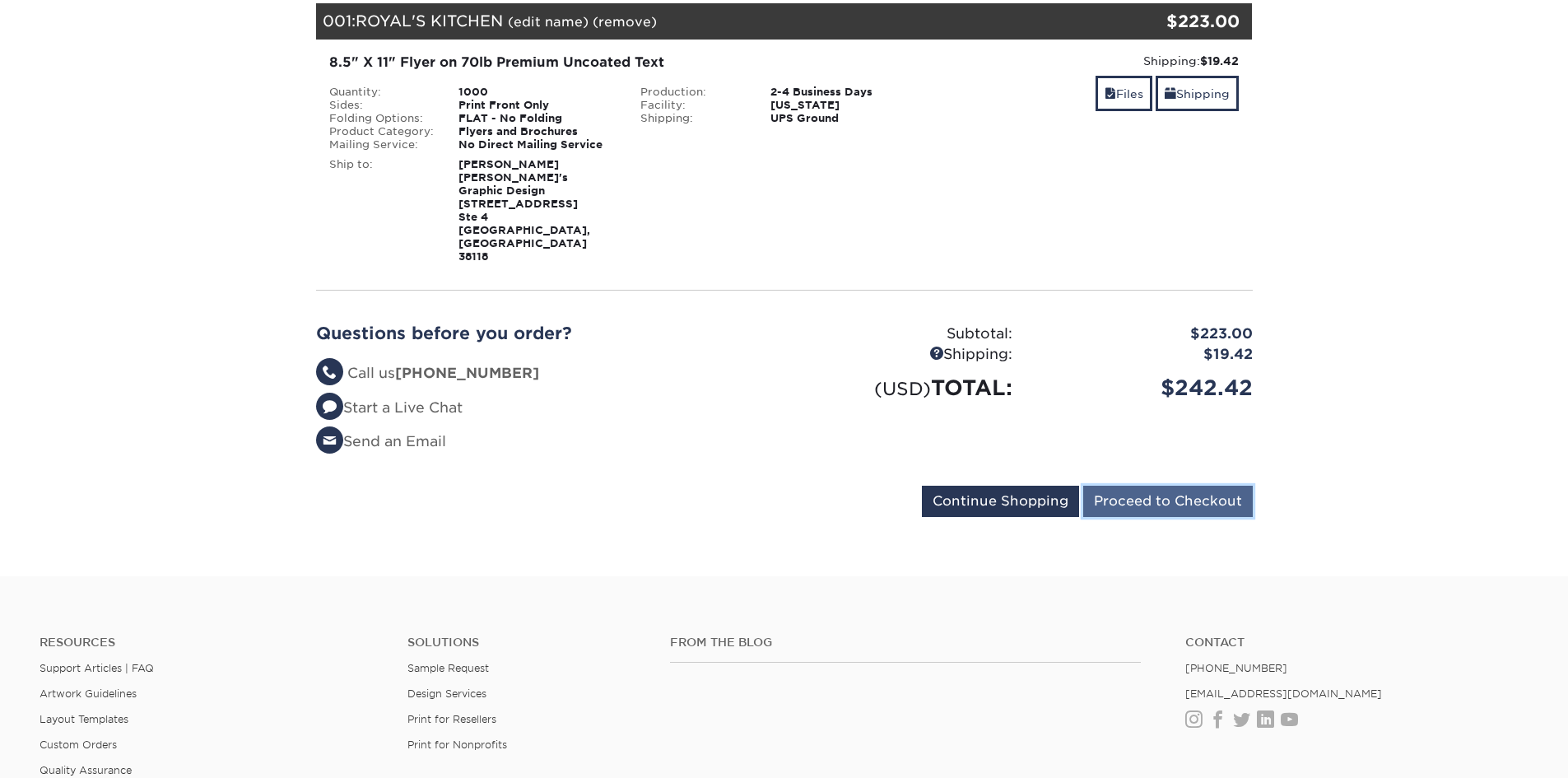
click at [1148, 486] on input "Proceed to Checkout" at bounding box center [1168, 502] width 169 height 32
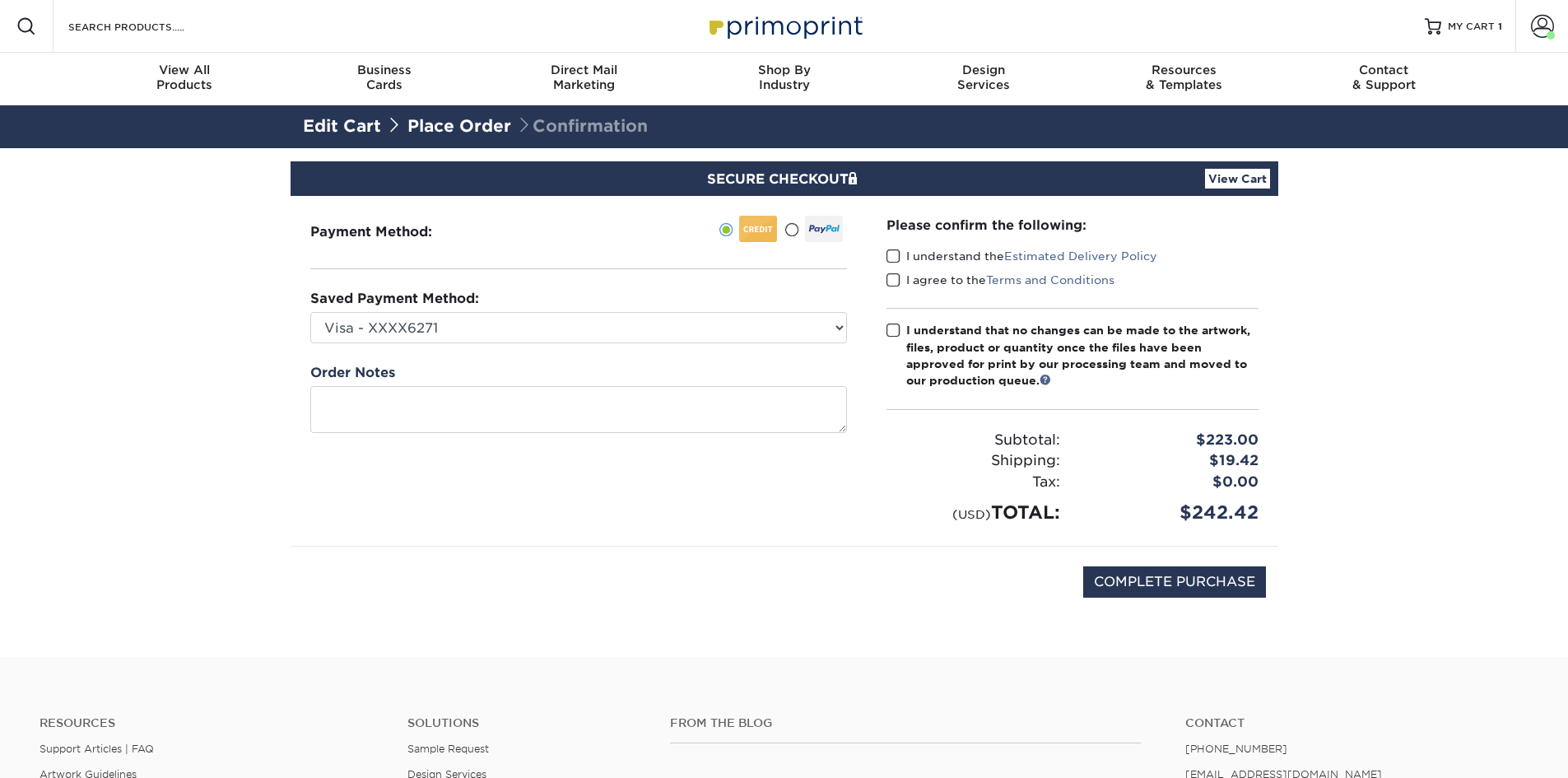
click at [892, 252] on span at bounding box center [893, 256] width 14 height 16
click at [0, 0] on input "I understand the Estimated Delivery Policy" at bounding box center [0, 0] width 0 height 0
drag, startPoint x: 891, startPoint y: 281, endPoint x: 906, endPoint y: 300, distance: 24.2
click at [891, 281] on span at bounding box center [893, 280] width 14 height 16
click at [0, 0] on input "I agree to the Terms and Conditions" at bounding box center [0, 0] width 0 height 0
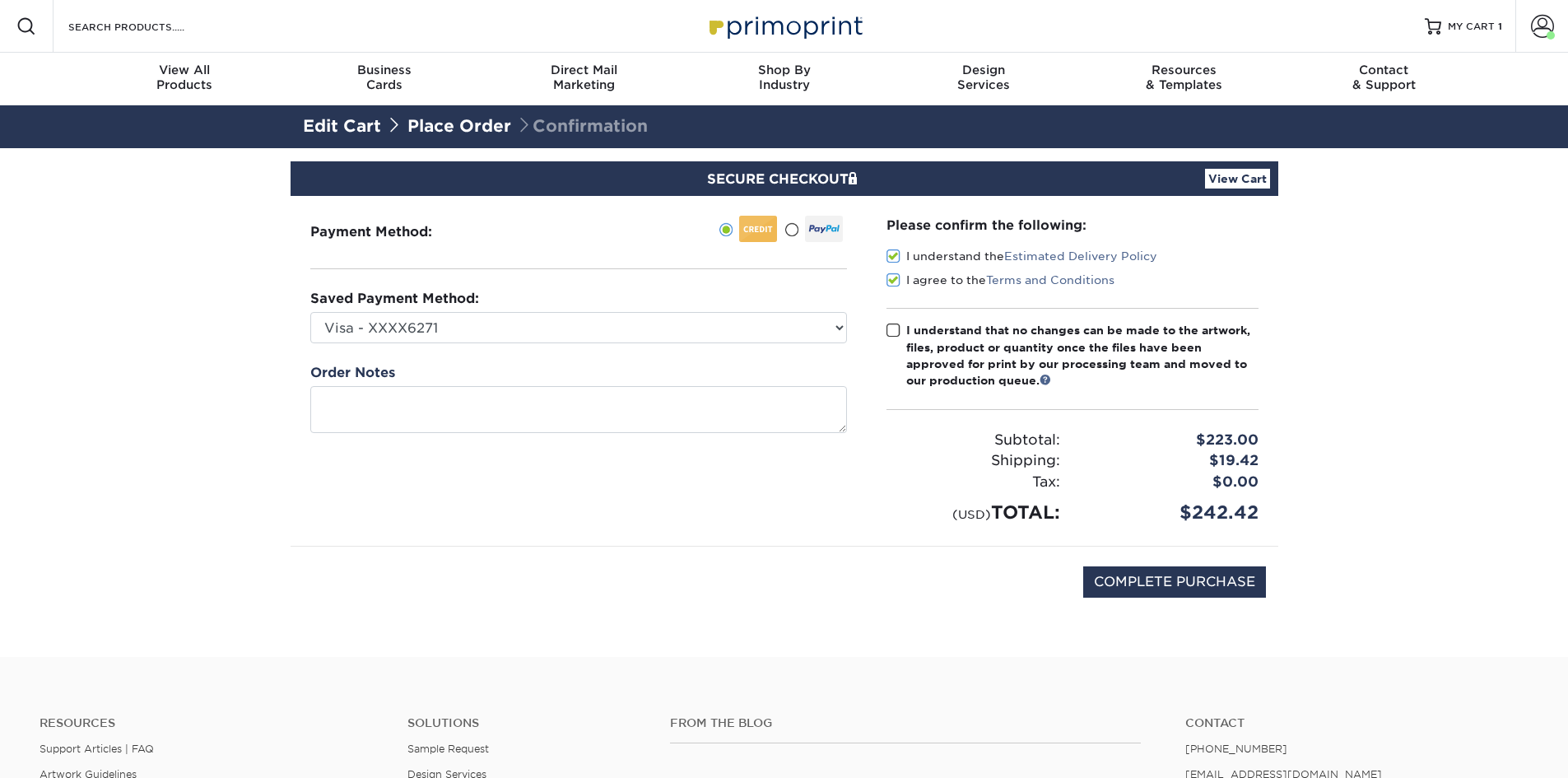
click at [894, 325] on span at bounding box center [893, 330] width 14 height 16
click at [0, 0] on input "I understand that no changes can be made to the artwork, files, product or quan…" at bounding box center [0, 0] width 0 height 0
click at [1199, 587] on input "COMPLETE PURCHASE" at bounding box center [1175, 582] width 183 height 32
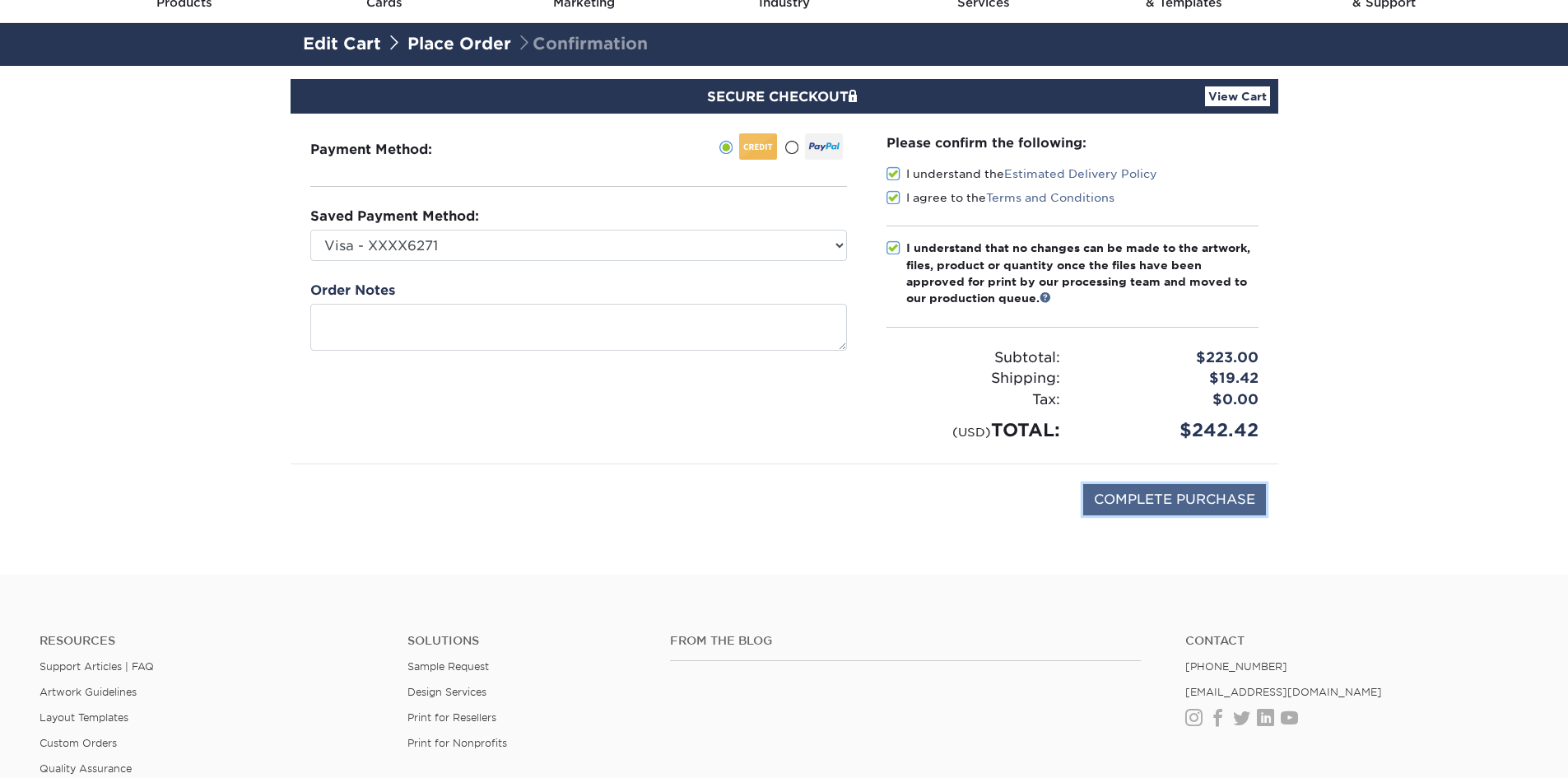
click at [1208, 502] on input "COMPLETE PURCHASE" at bounding box center [1175, 500] width 183 height 32
type input "PROCESSING, PLEASE WAIT..."
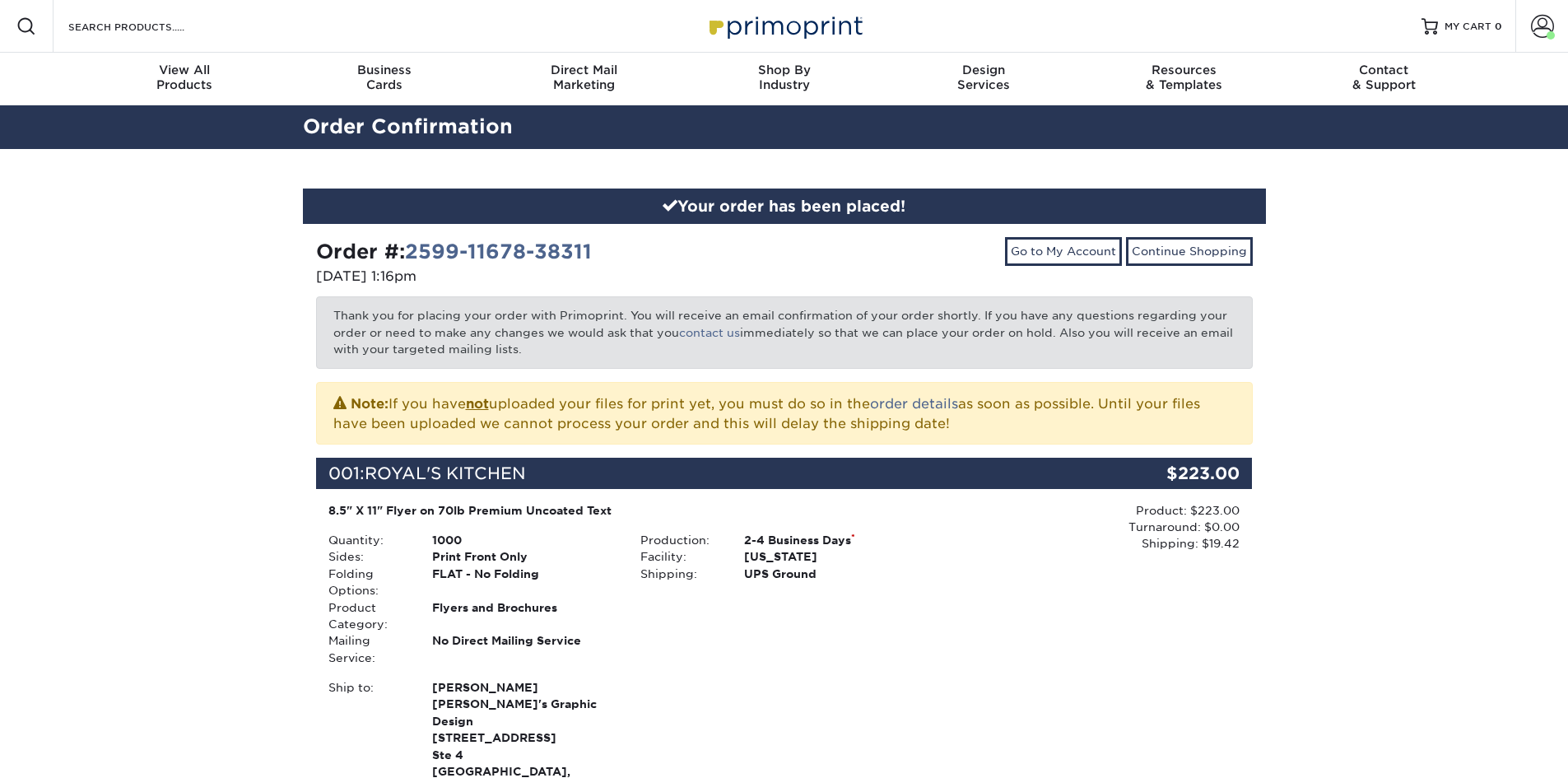
scroll to position [412, 0]
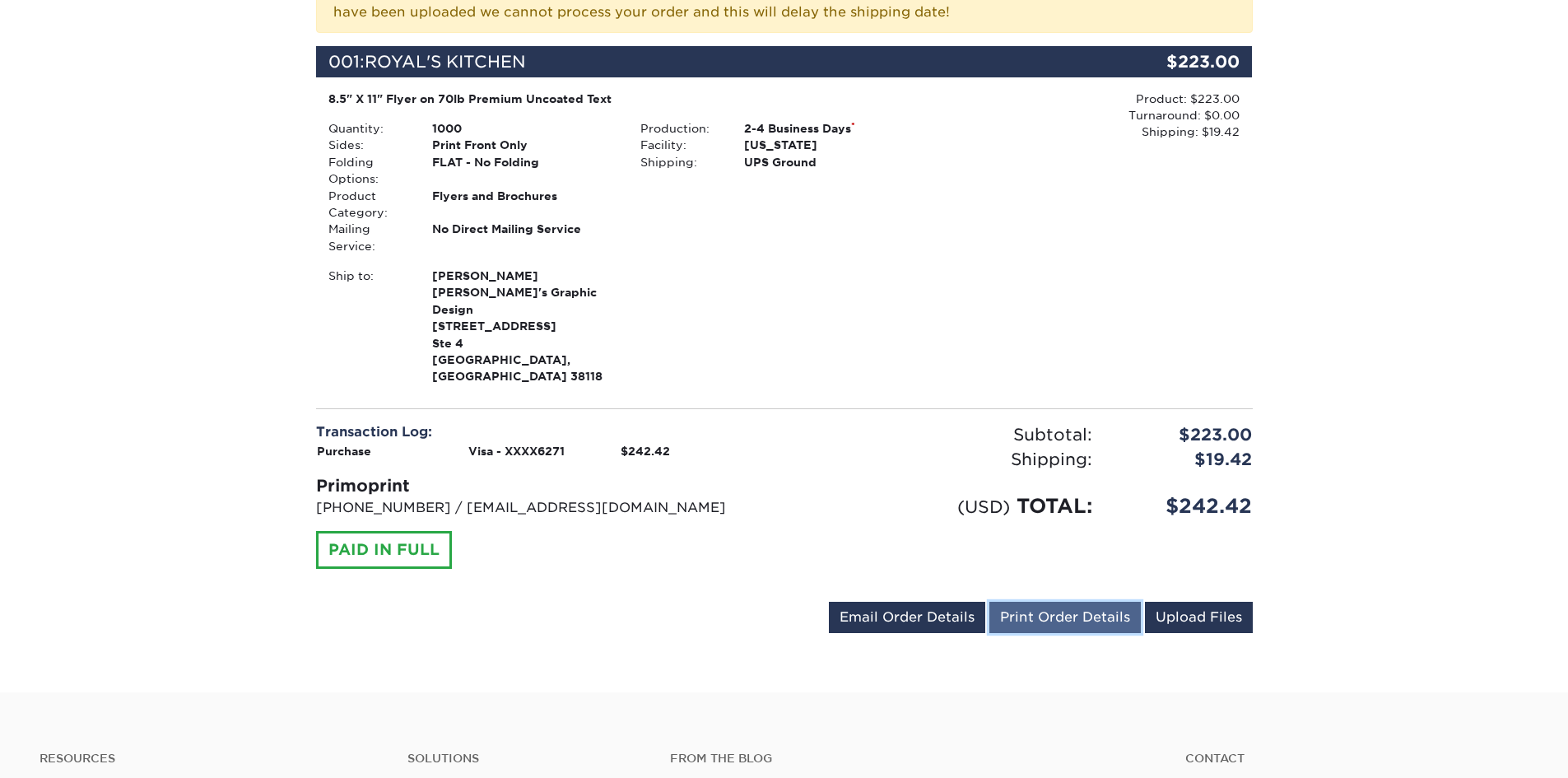
click at [1061, 602] on link "Print Order Details" at bounding box center [1065, 618] width 151 height 32
